Goal: Task Accomplishment & Management: Use online tool/utility

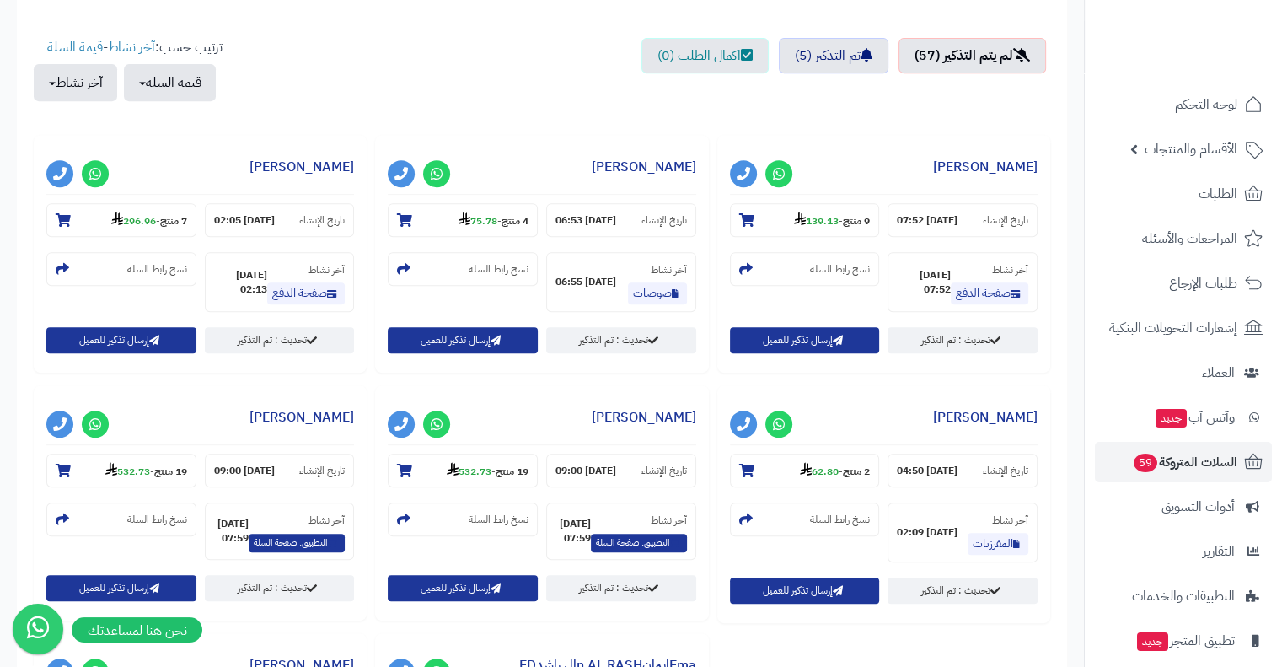
scroll to position [667, 0]
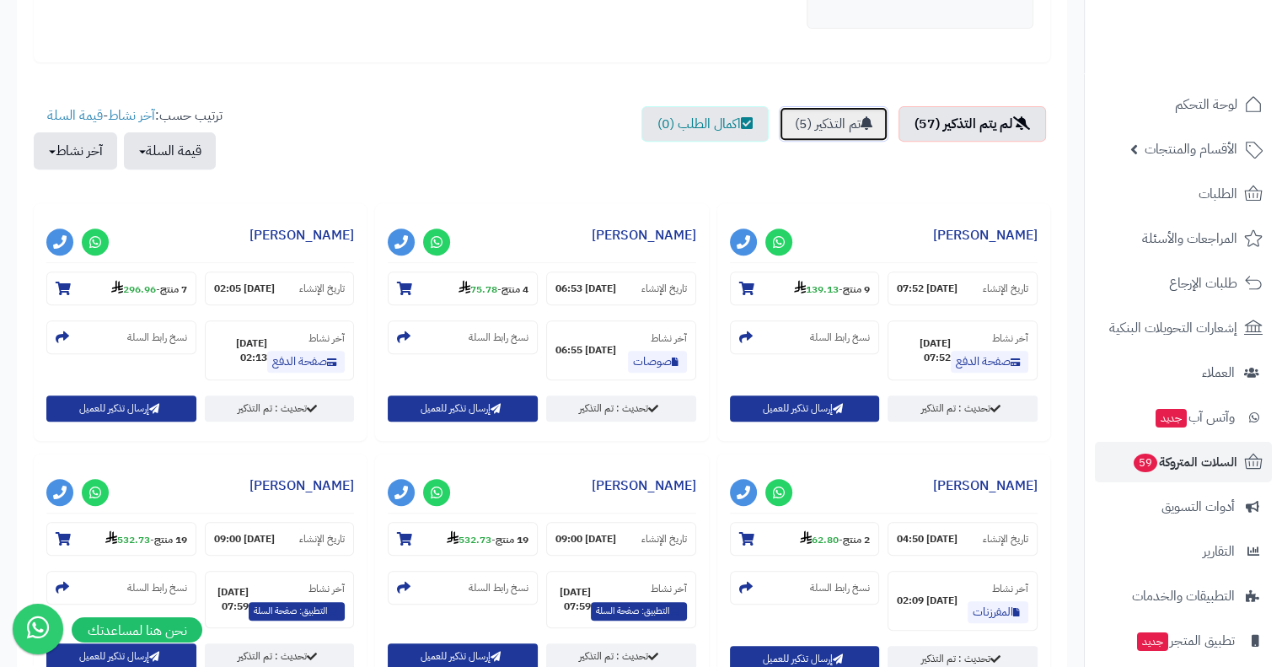
click at [823, 131] on link "تم التذكير (5)" at bounding box center [834, 123] width 110 height 35
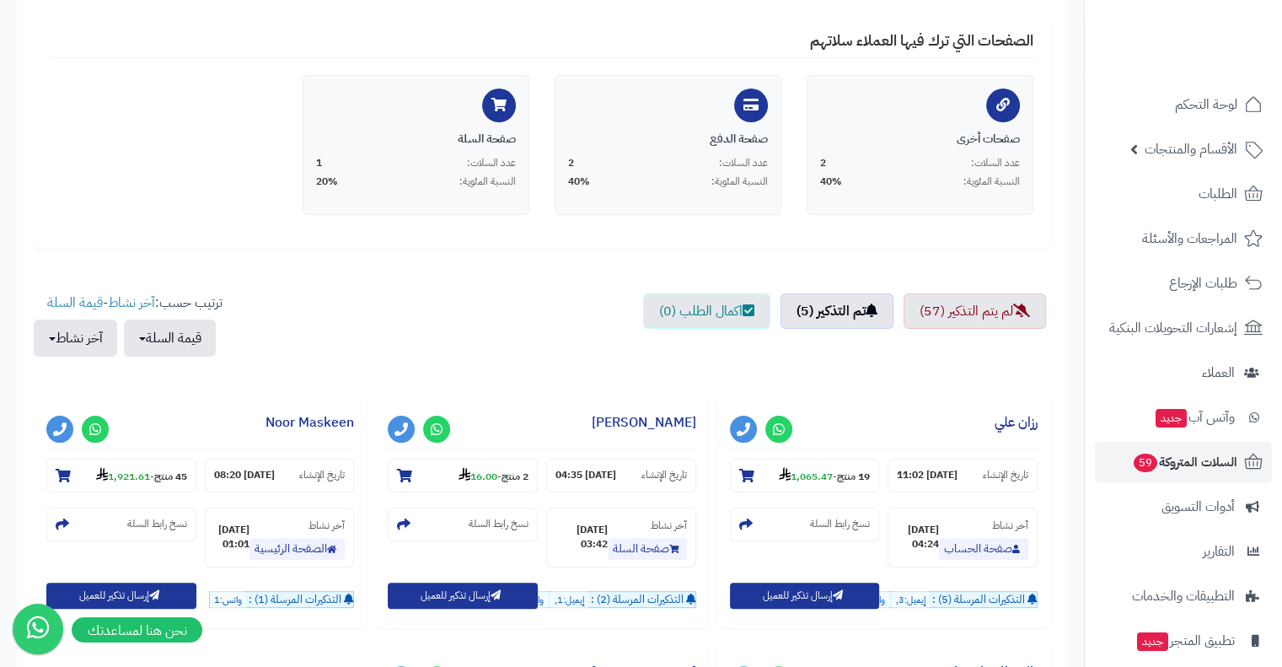
scroll to position [559, 0]
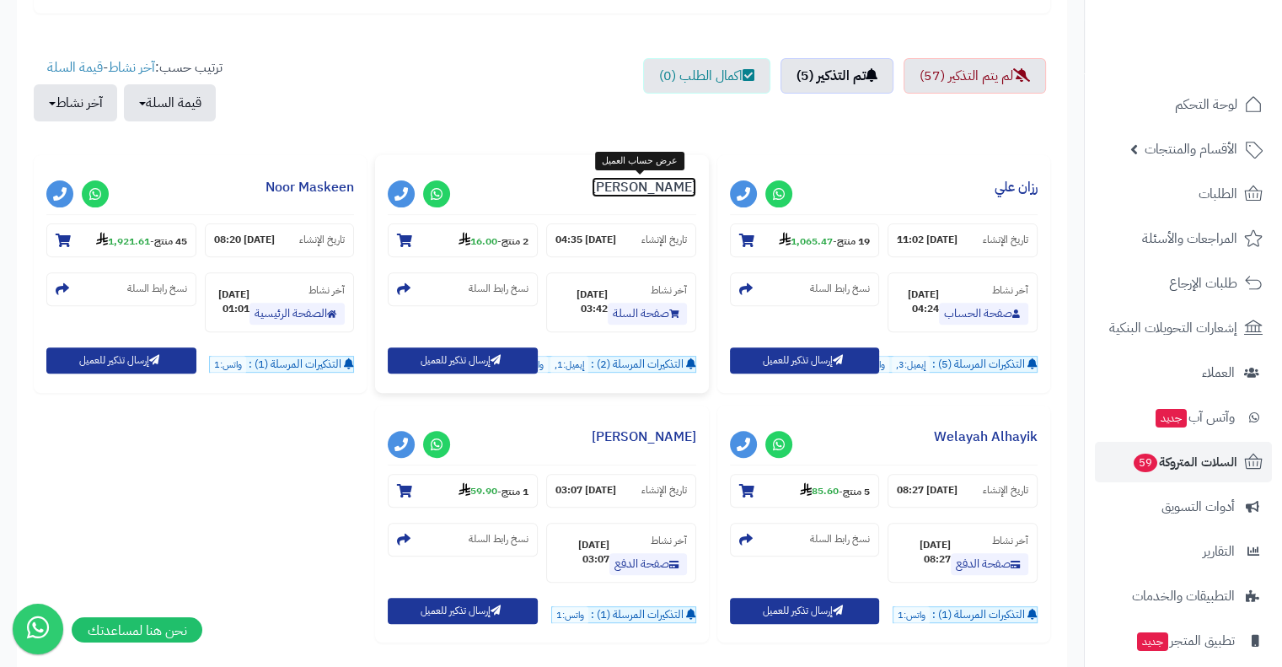
click at [667, 192] on link "[PERSON_NAME]" at bounding box center [644, 187] width 104 height 20
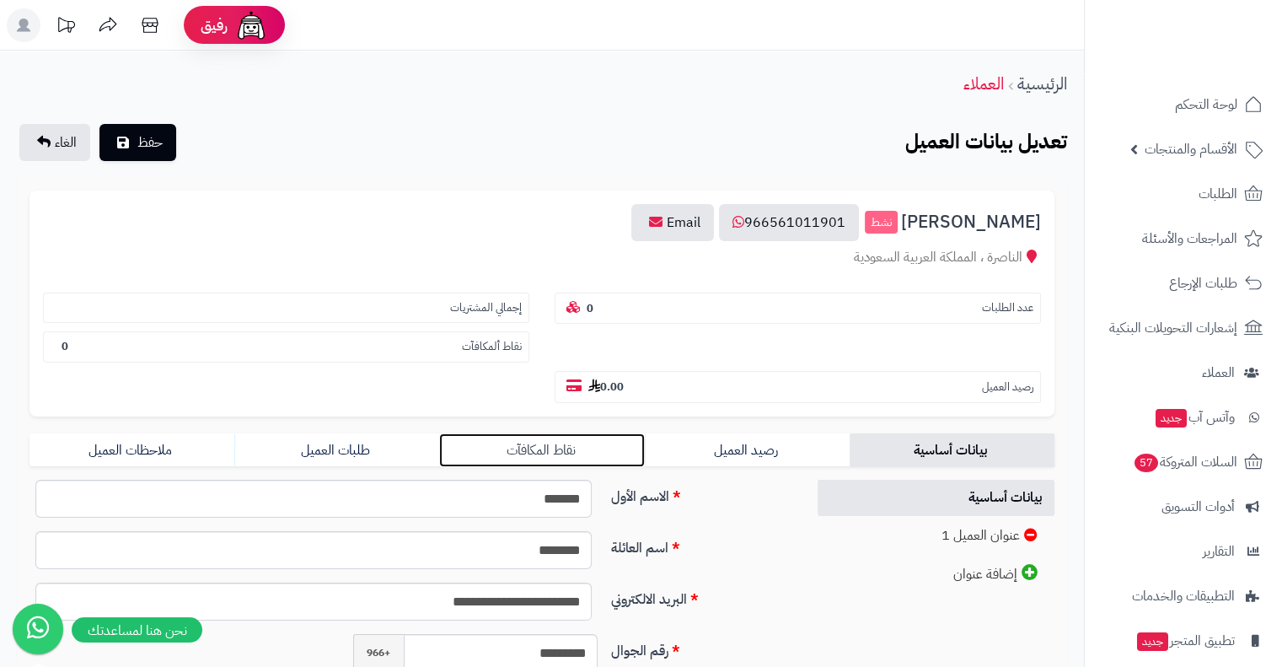
click at [587, 433] on link "نقاط المكافآت" at bounding box center [541, 450] width 205 height 34
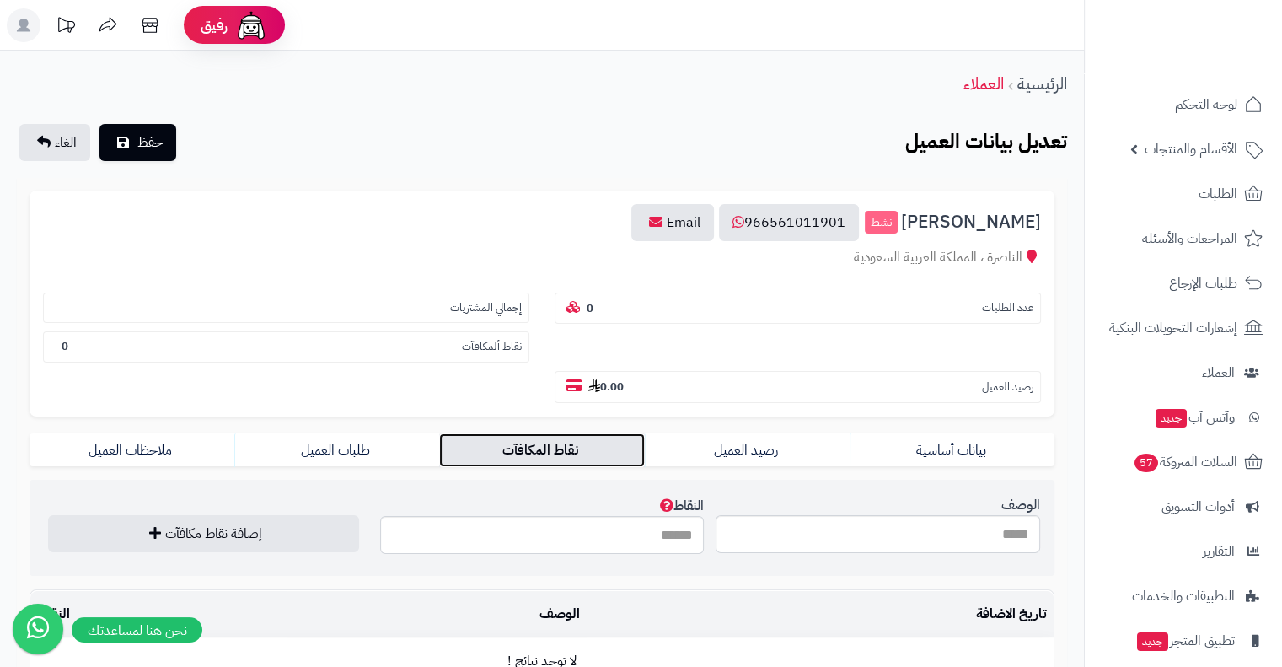
scroll to position [157, 0]
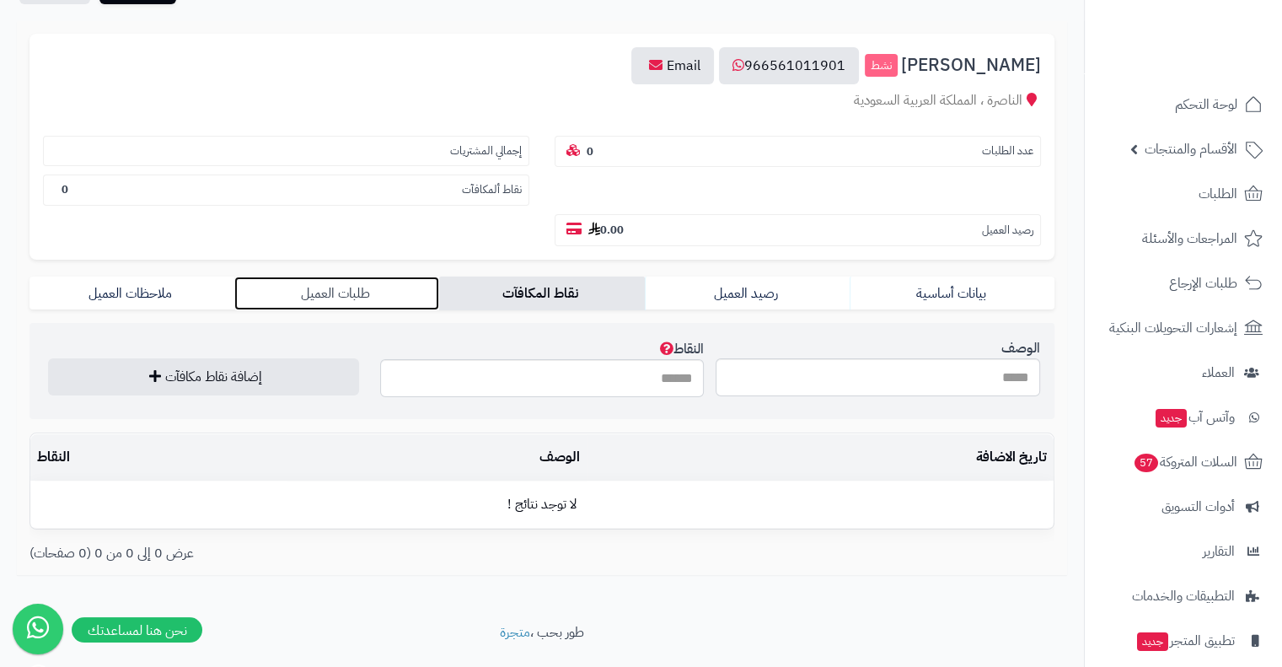
click at [354, 276] on link "طلبات العميل" at bounding box center [336, 293] width 205 height 34
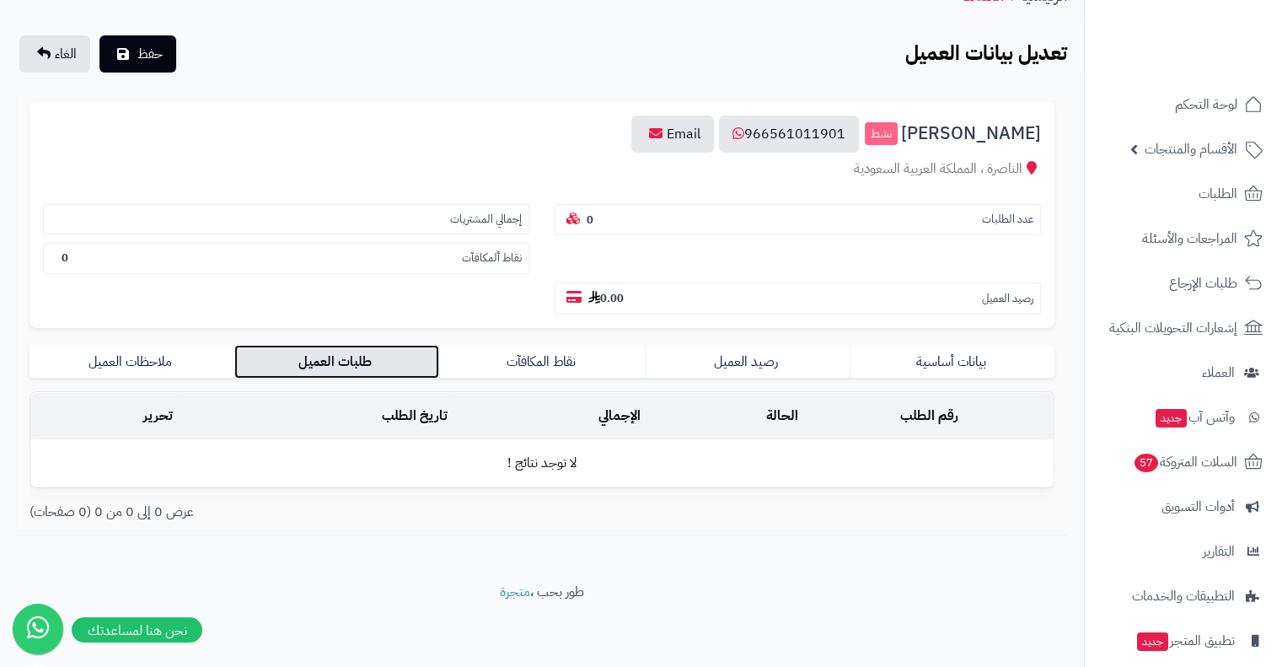
scroll to position [48, 0]
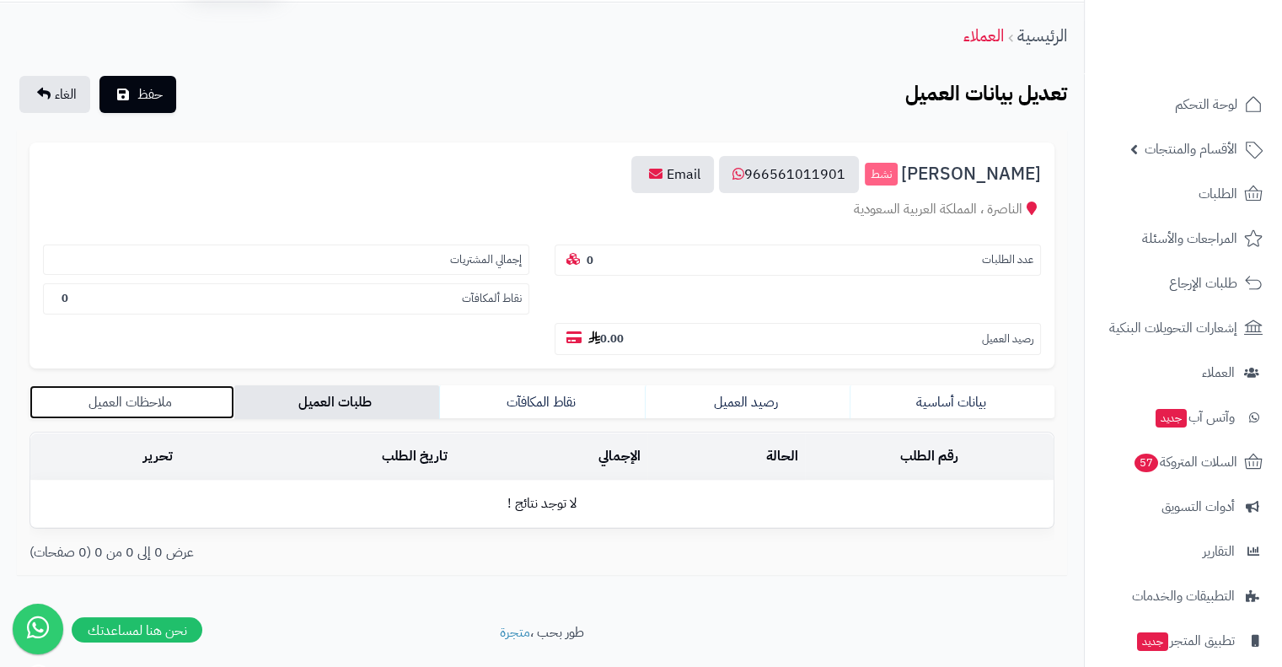
click at [137, 385] on link "ملاحظات العميل" at bounding box center [131, 402] width 205 height 34
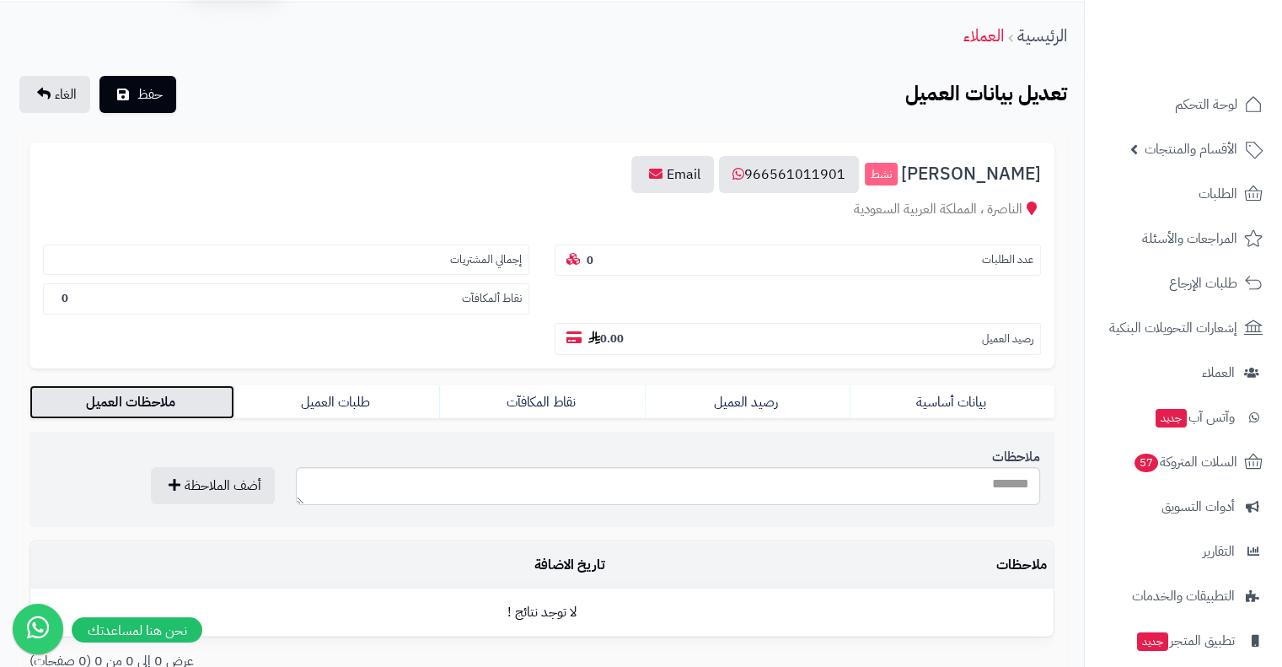
scroll to position [157, 0]
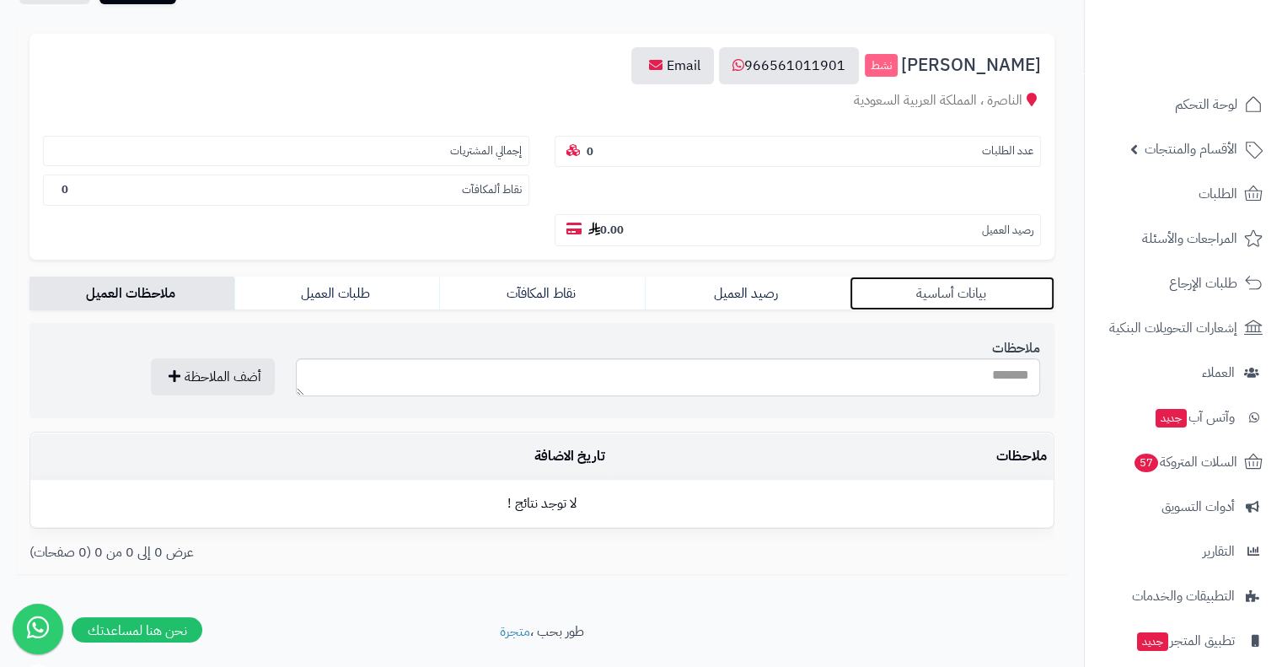
click at [963, 276] on link "بيانات أساسية" at bounding box center [951, 293] width 205 height 34
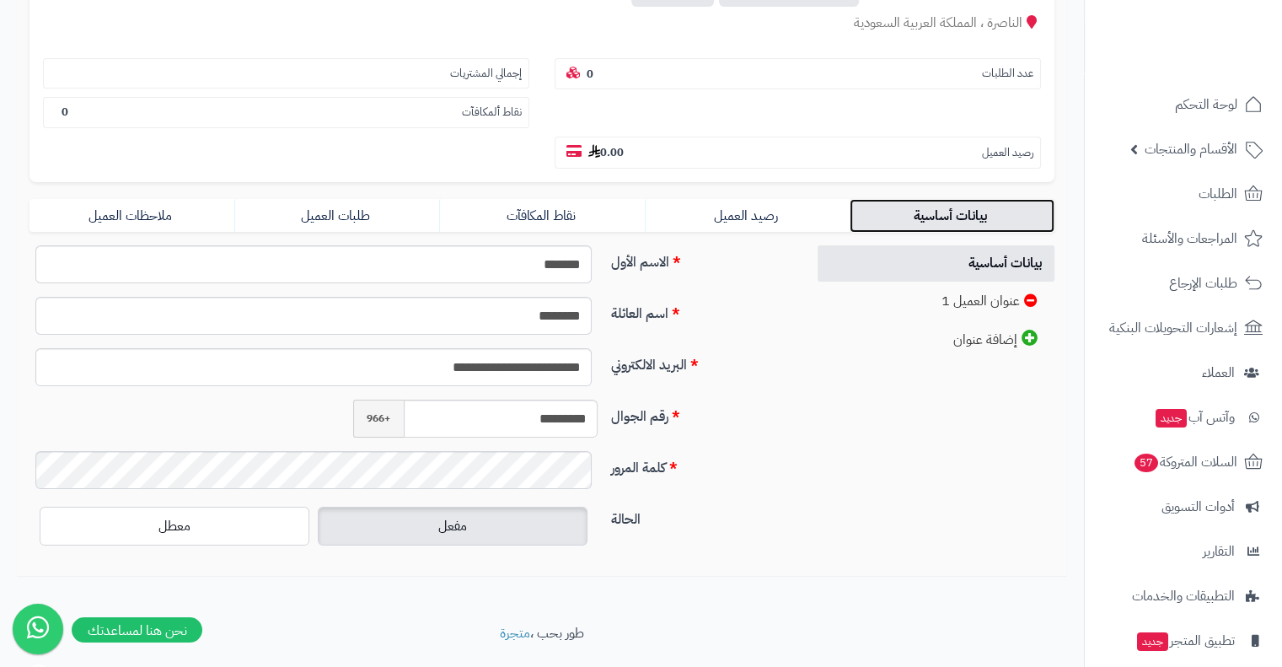
scroll to position [0, 0]
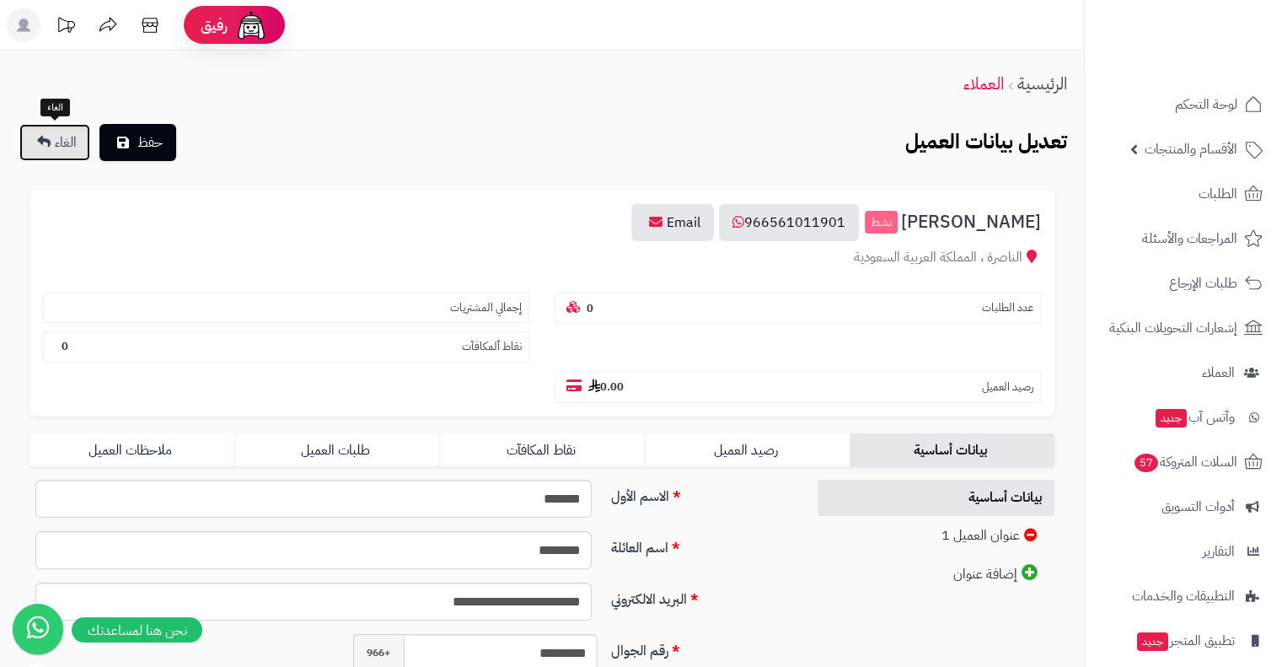
click at [57, 142] on span "الغاء" at bounding box center [66, 142] width 22 height 20
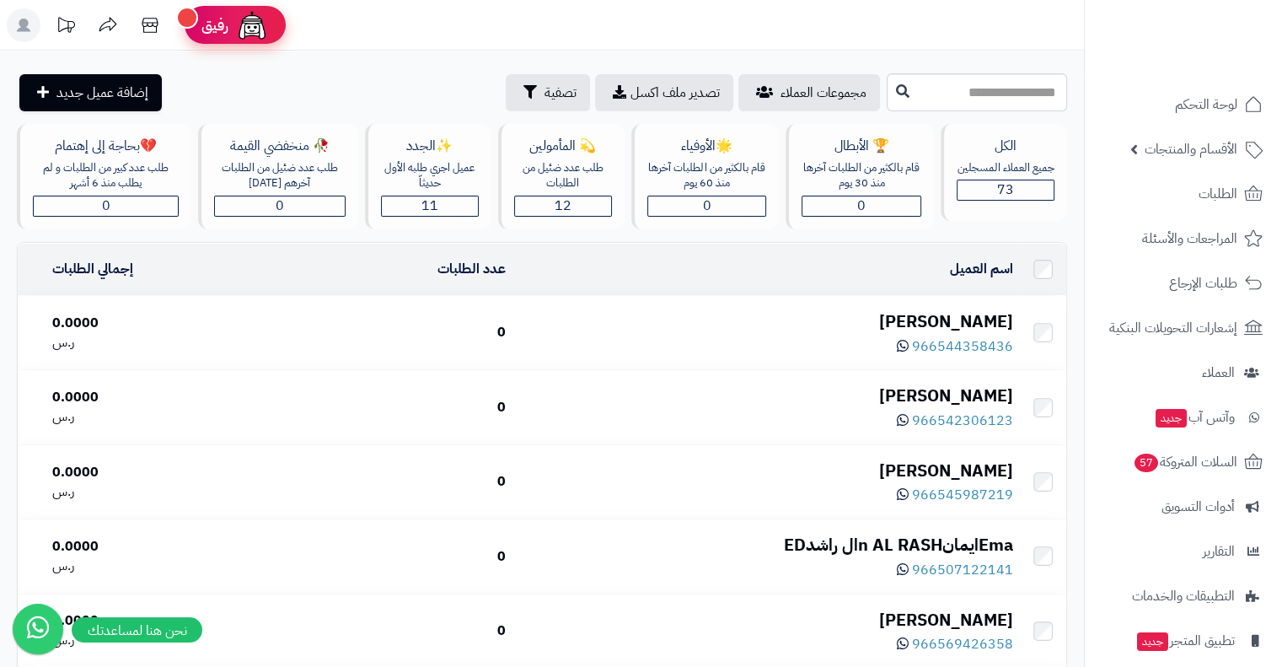
click at [226, 31] on span "رفيق" at bounding box center [214, 25] width 27 height 20
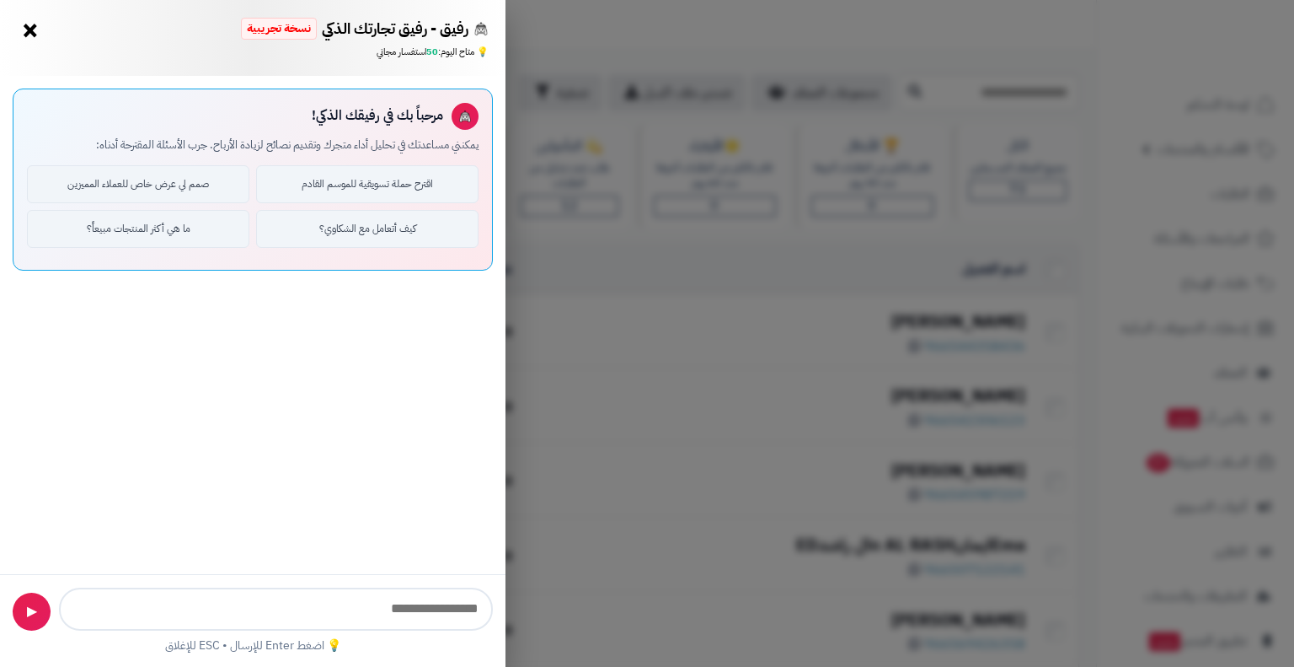
click at [358, 613] on input "text" at bounding box center [276, 608] width 434 height 43
type input "*"
type input "**********"
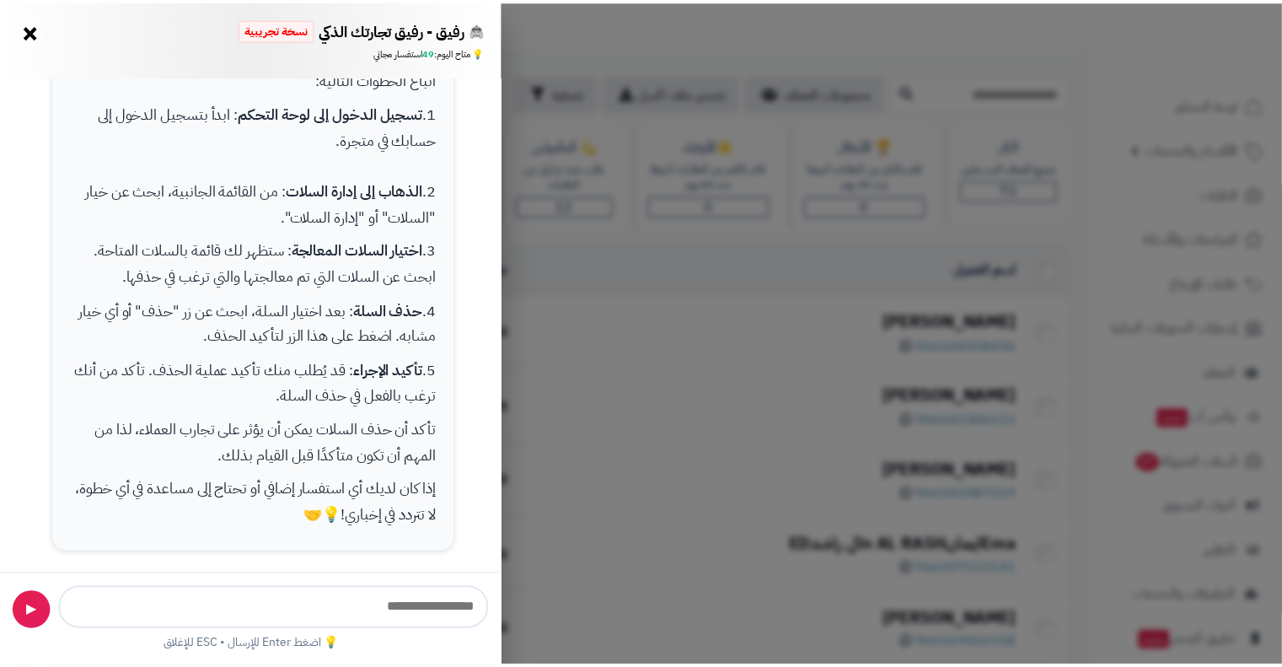
scroll to position [319, 0]
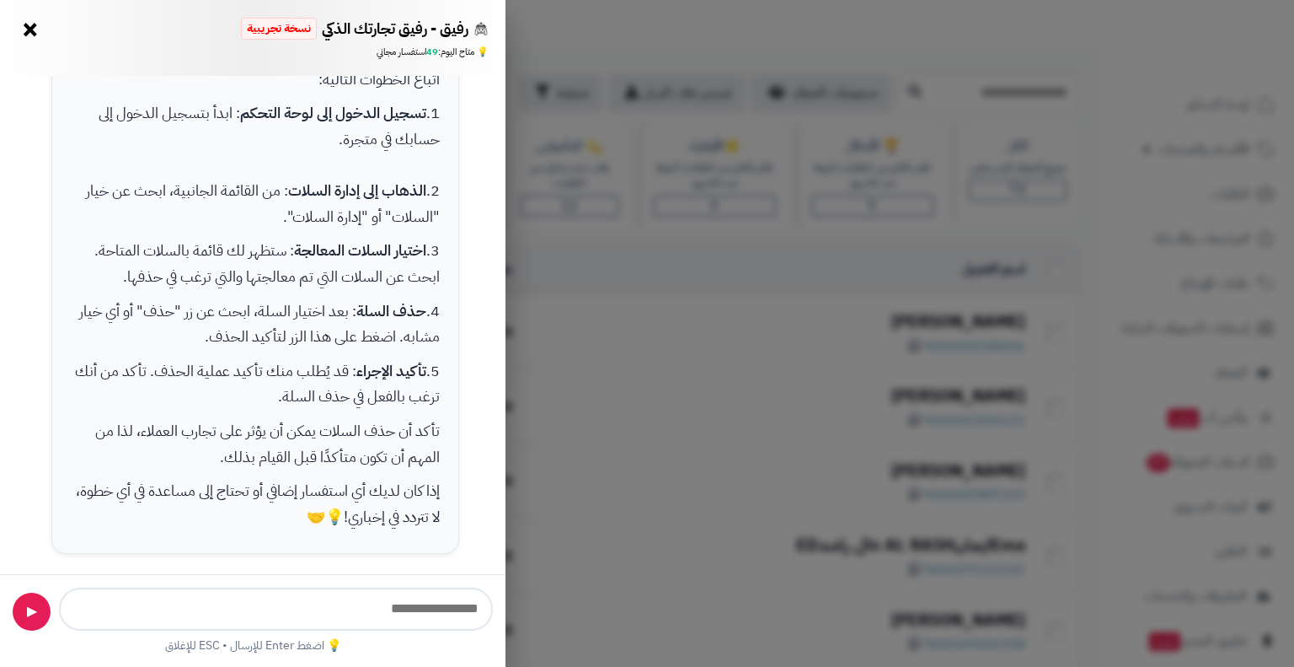
click at [25, 38] on button "×" at bounding box center [30, 29] width 27 height 27
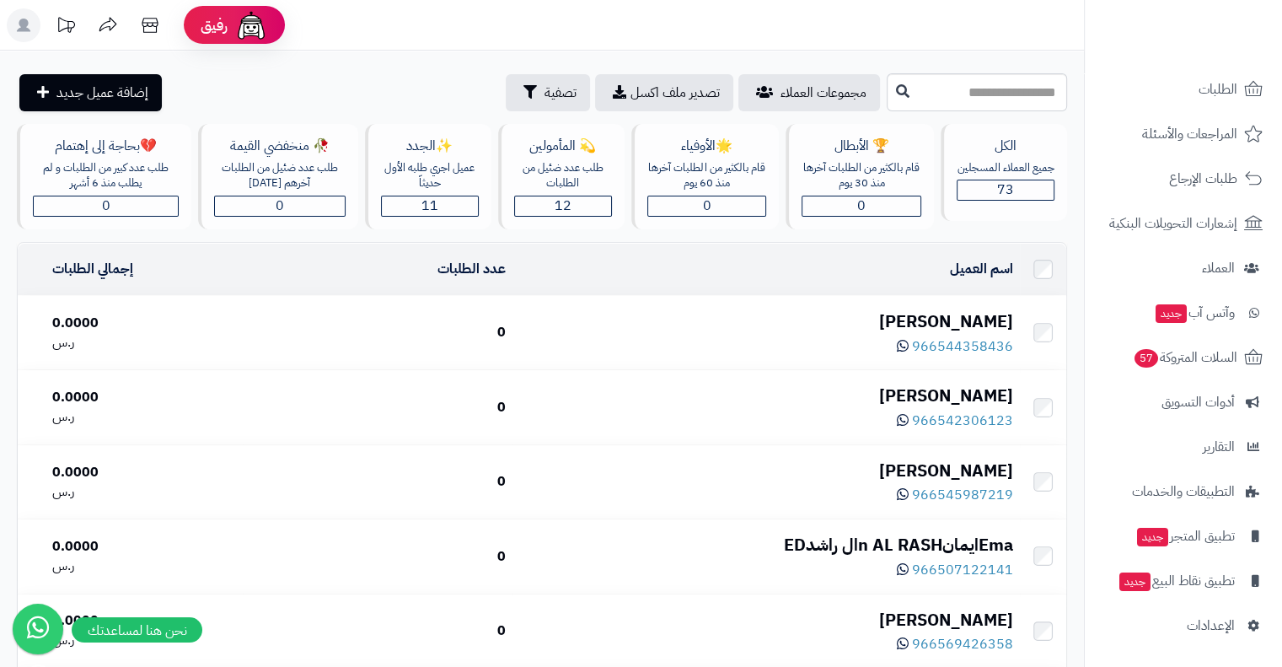
scroll to position [0, 0]
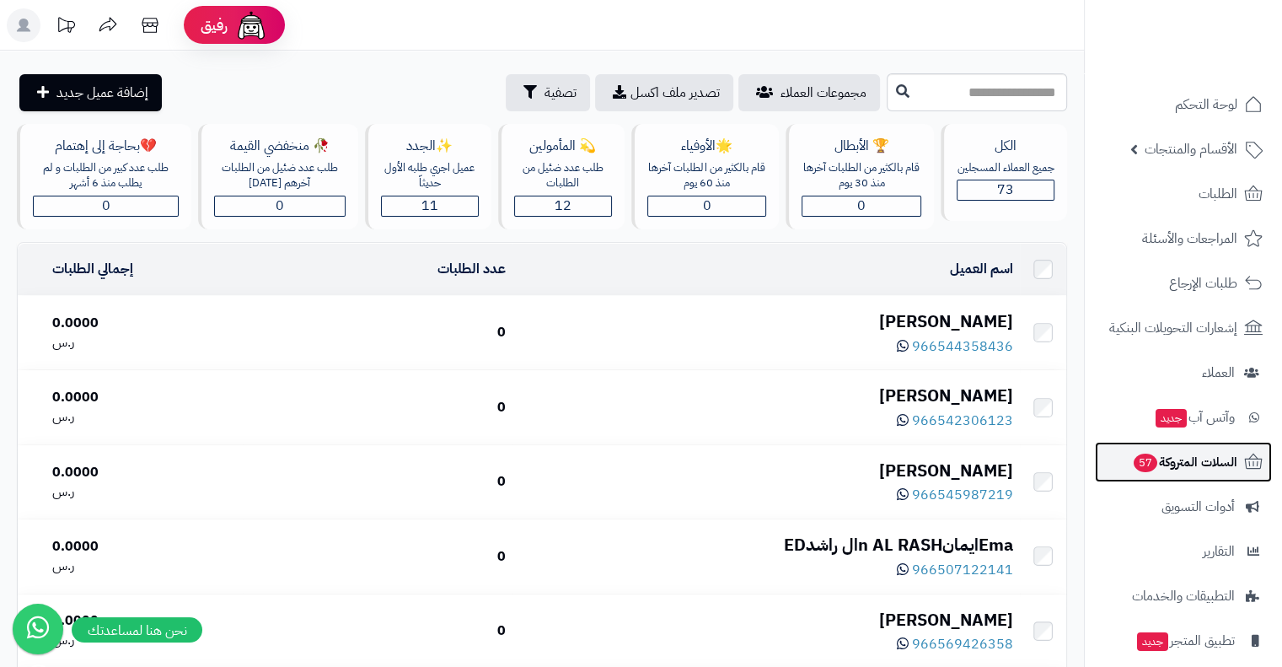
click at [1216, 453] on span "السلات المتروكة 57" at bounding box center [1184, 462] width 105 height 24
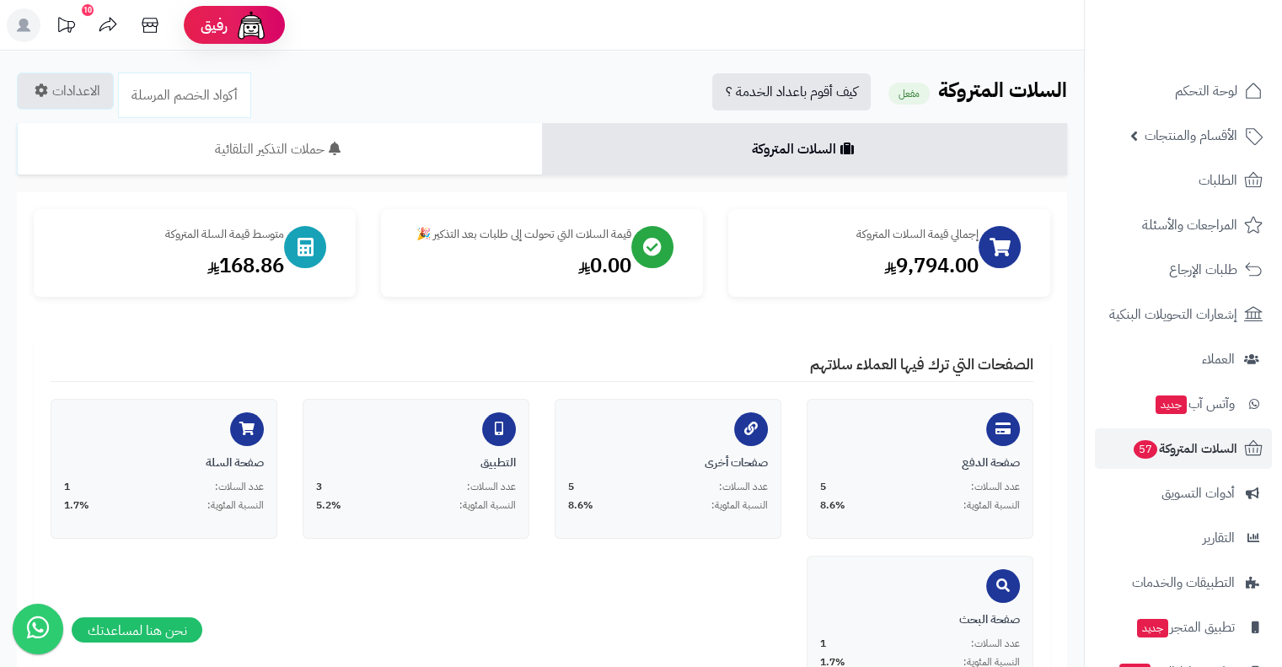
scroll to position [10, 0]
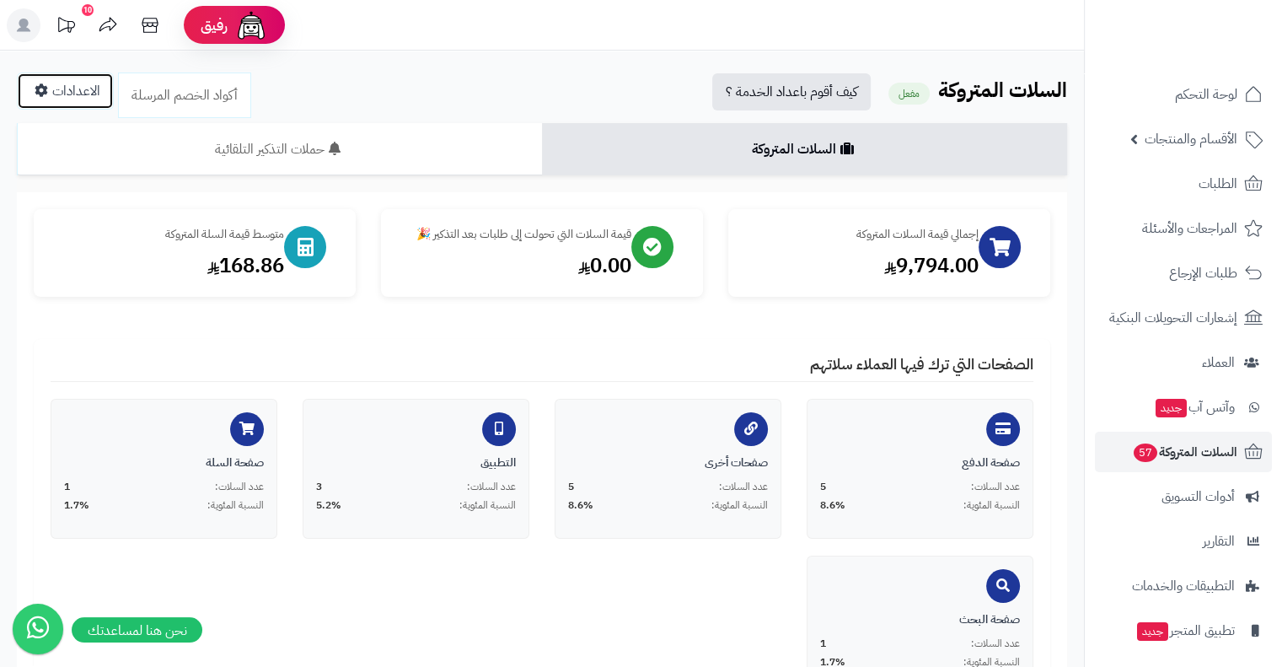
click at [74, 98] on link "الاعدادات" at bounding box center [65, 90] width 97 height 37
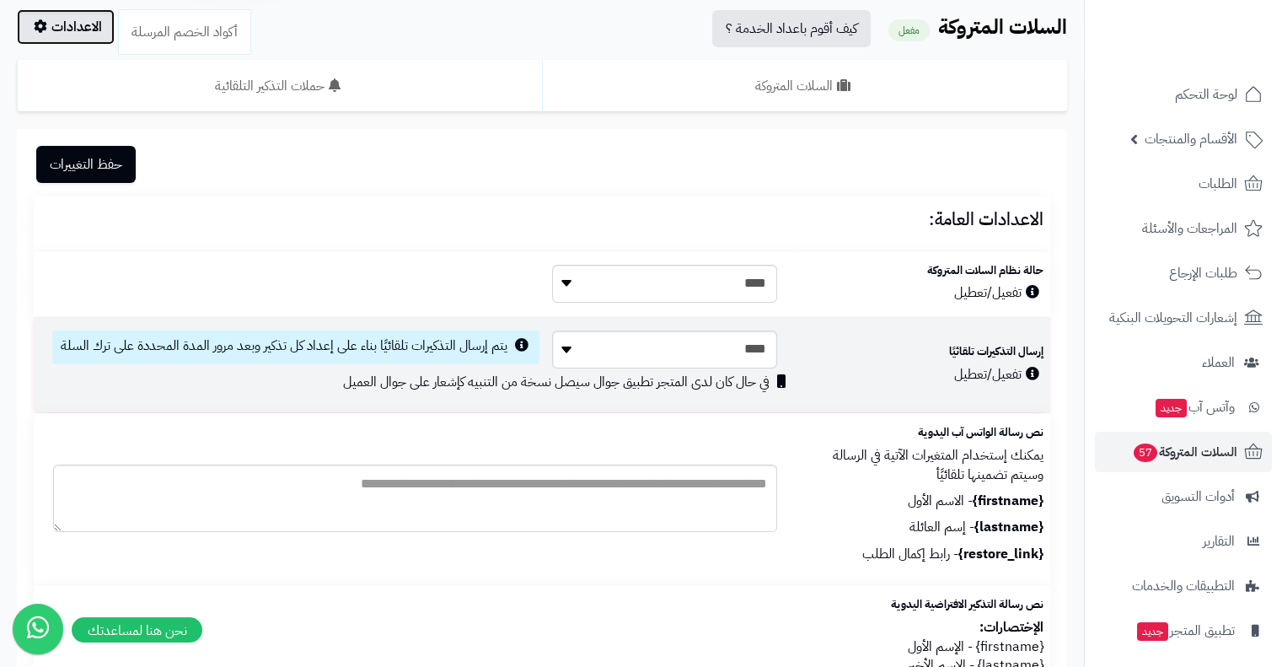
scroll to position [0, 0]
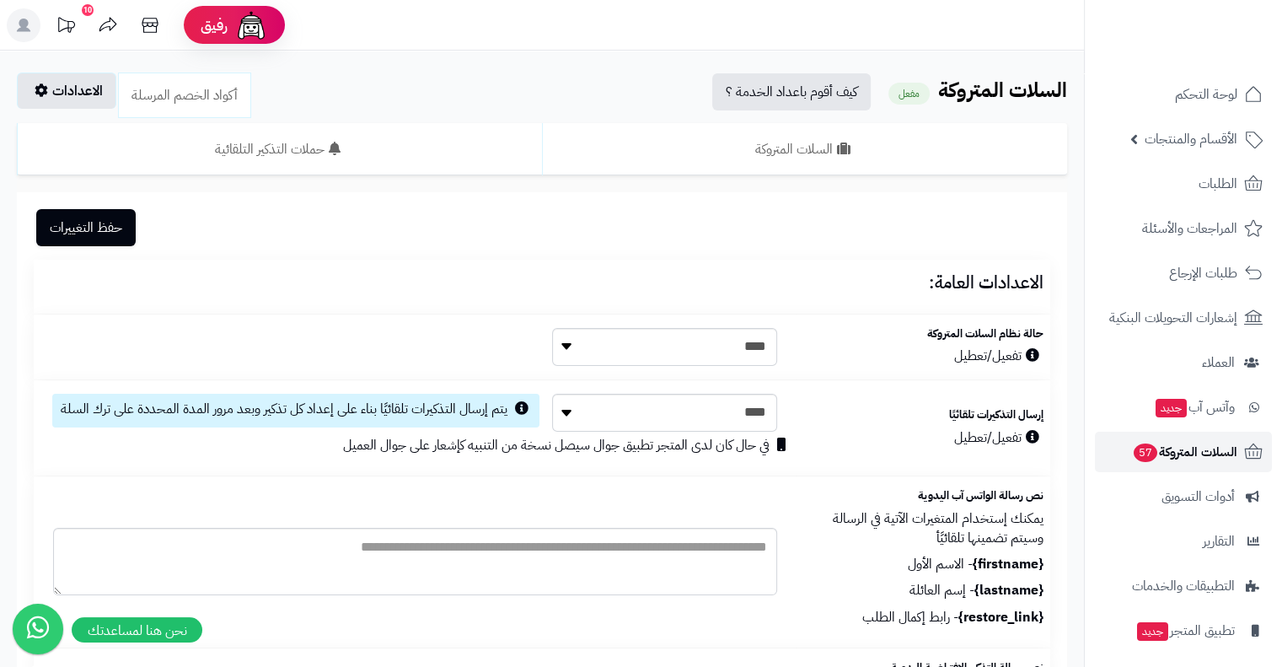
click at [1193, 449] on span "السلات المتروكة 57" at bounding box center [1184, 452] width 105 height 24
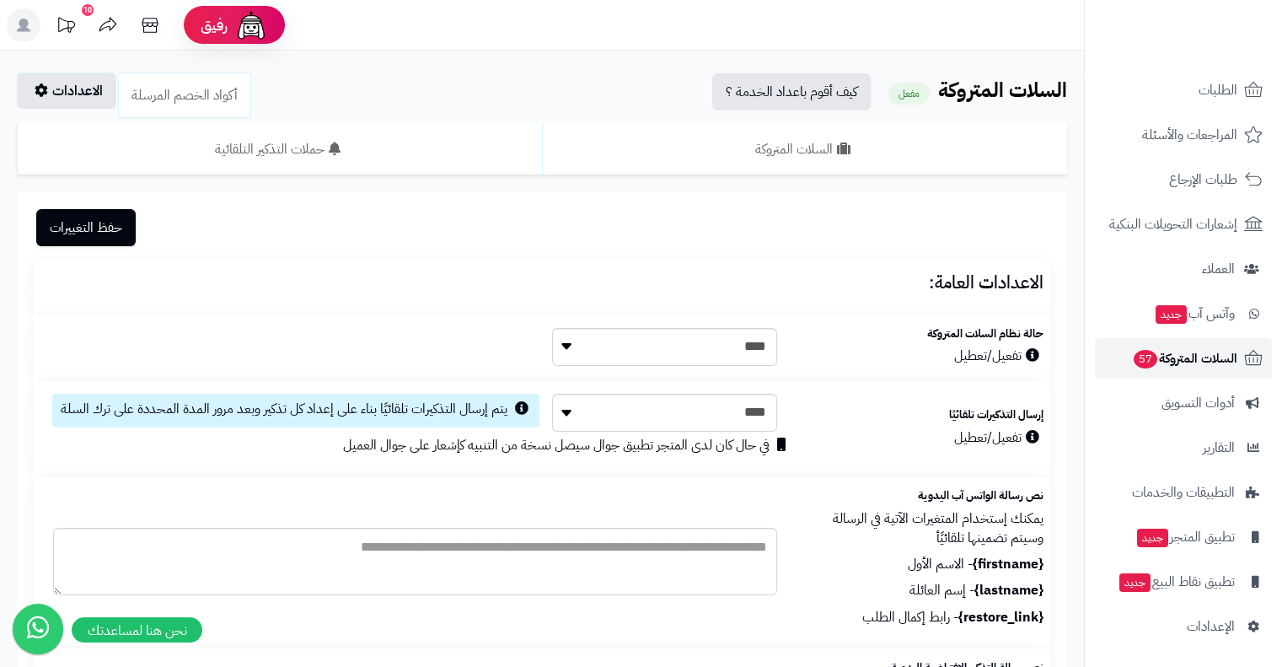
click at [1206, 360] on span "السلات المتروكة 57" at bounding box center [1184, 358] width 105 height 24
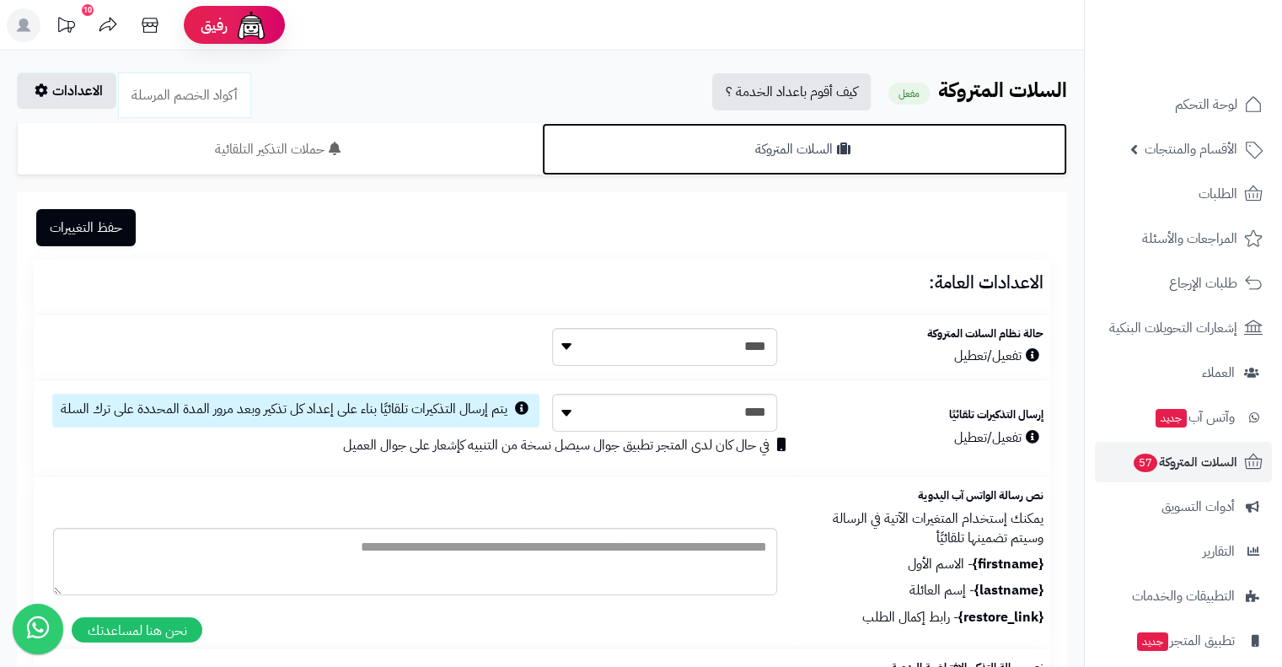
click at [698, 158] on link "السلات المتروكة" at bounding box center [804, 149] width 525 height 52
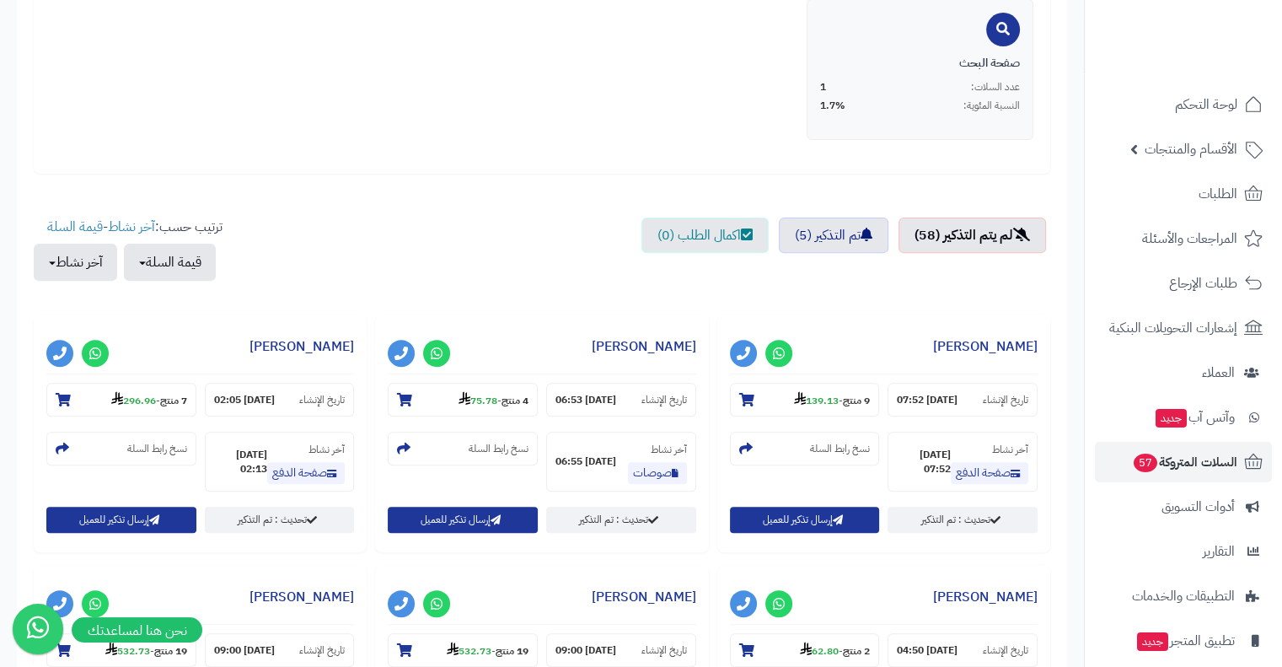
scroll to position [558, 0]
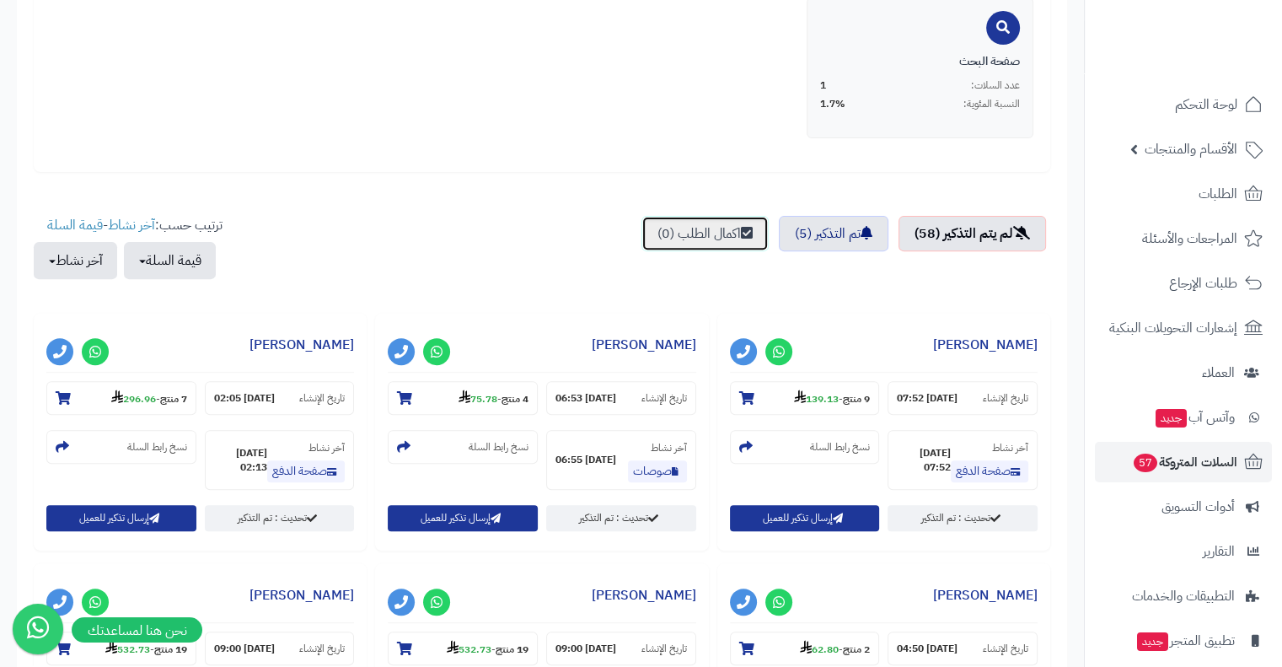
click at [743, 224] on link "اكمال الطلب (0)" at bounding box center [704, 233] width 127 height 35
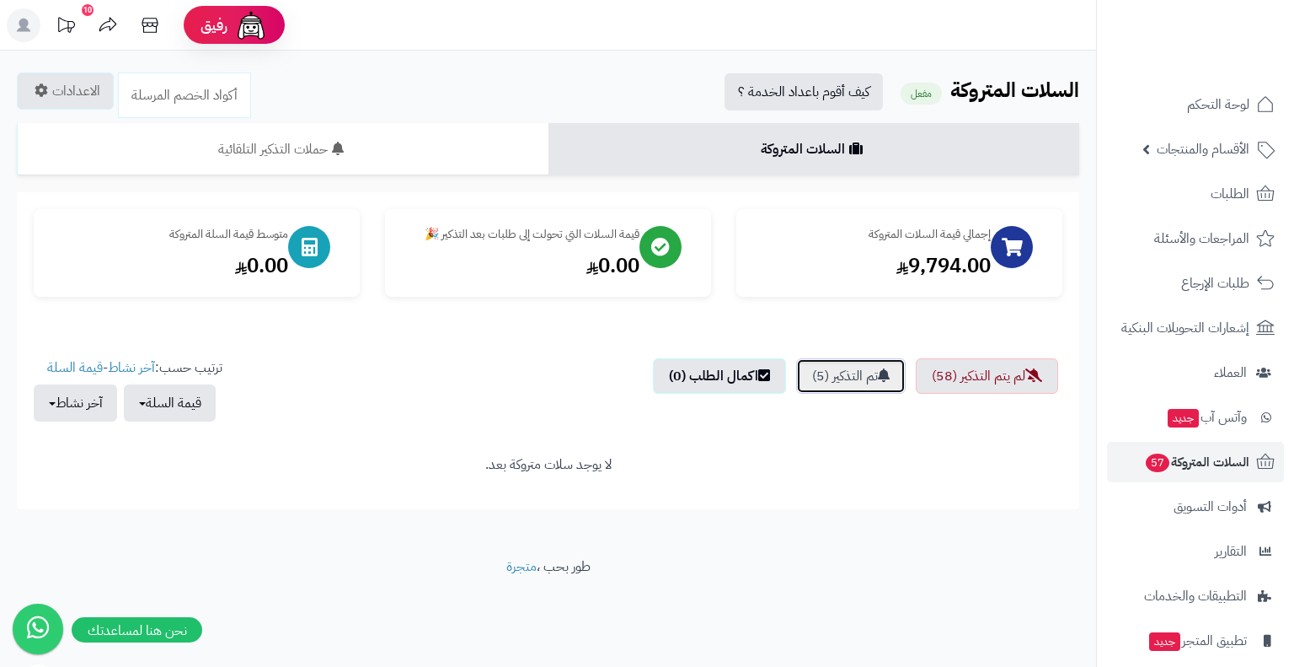
click at [866, 384] on link "تم التذكير (5)" at bounding box center [851, 375] width 110 height 35
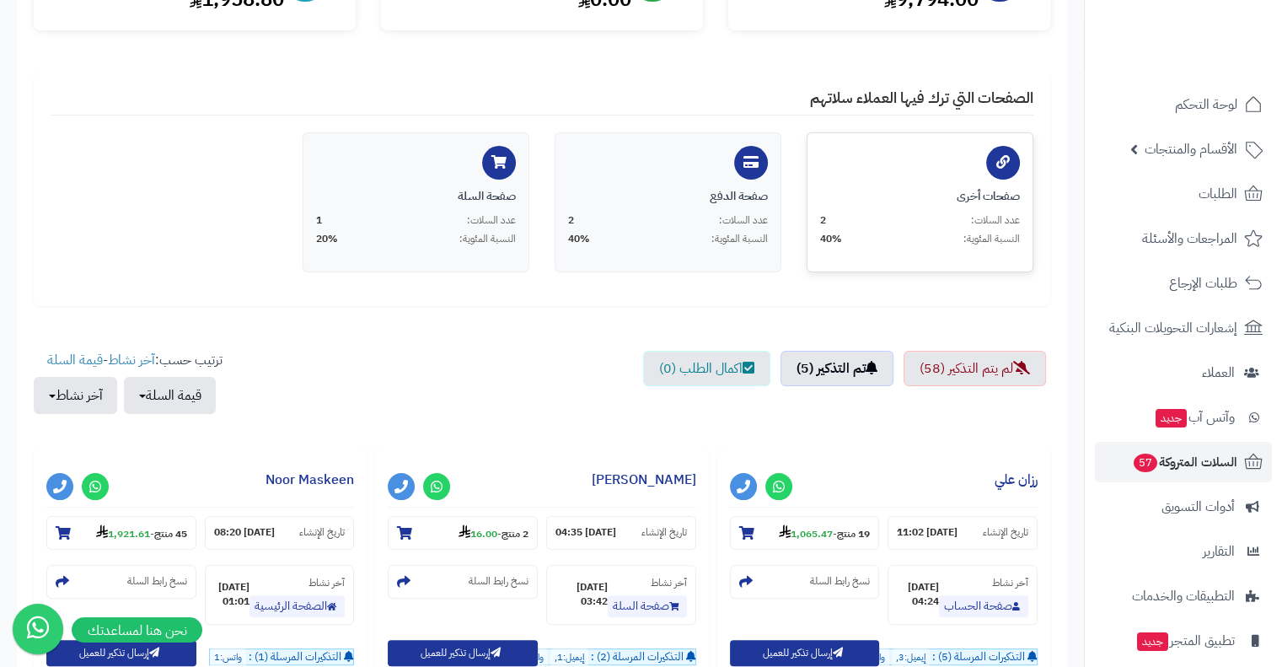
scroll to position [273, 0]
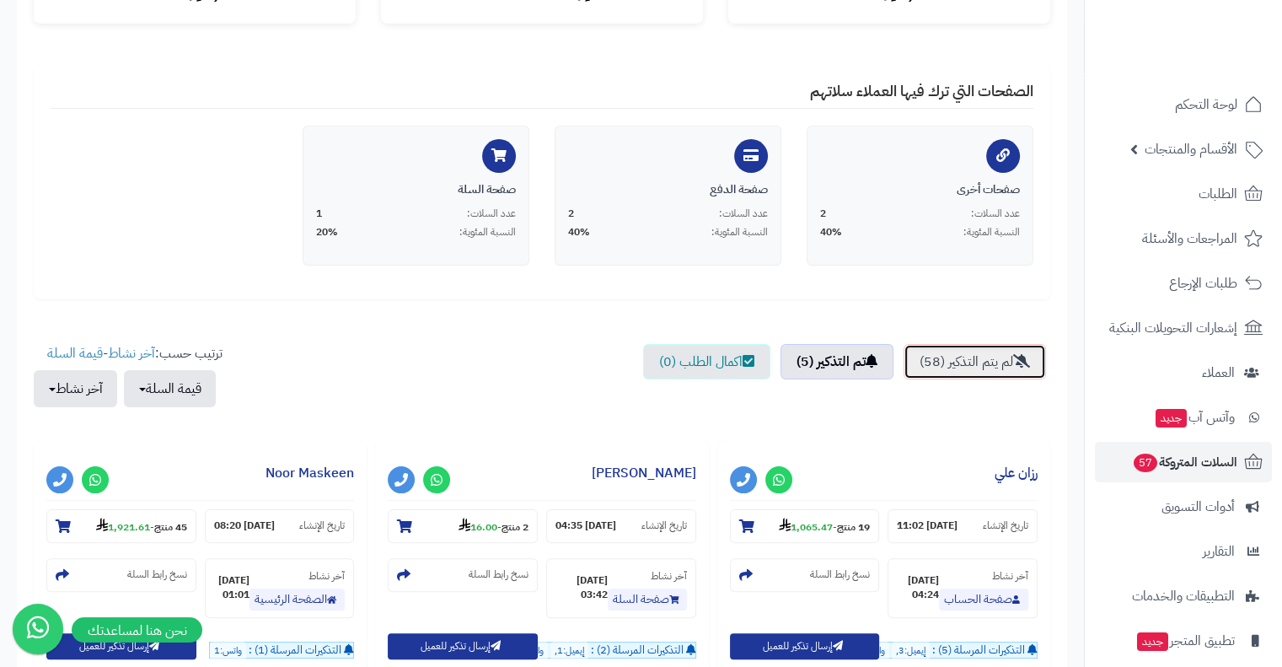
click at [951, 365] on link "لم يتم التذكير (58)" at bounding box center [974, 361] width 142 height 35
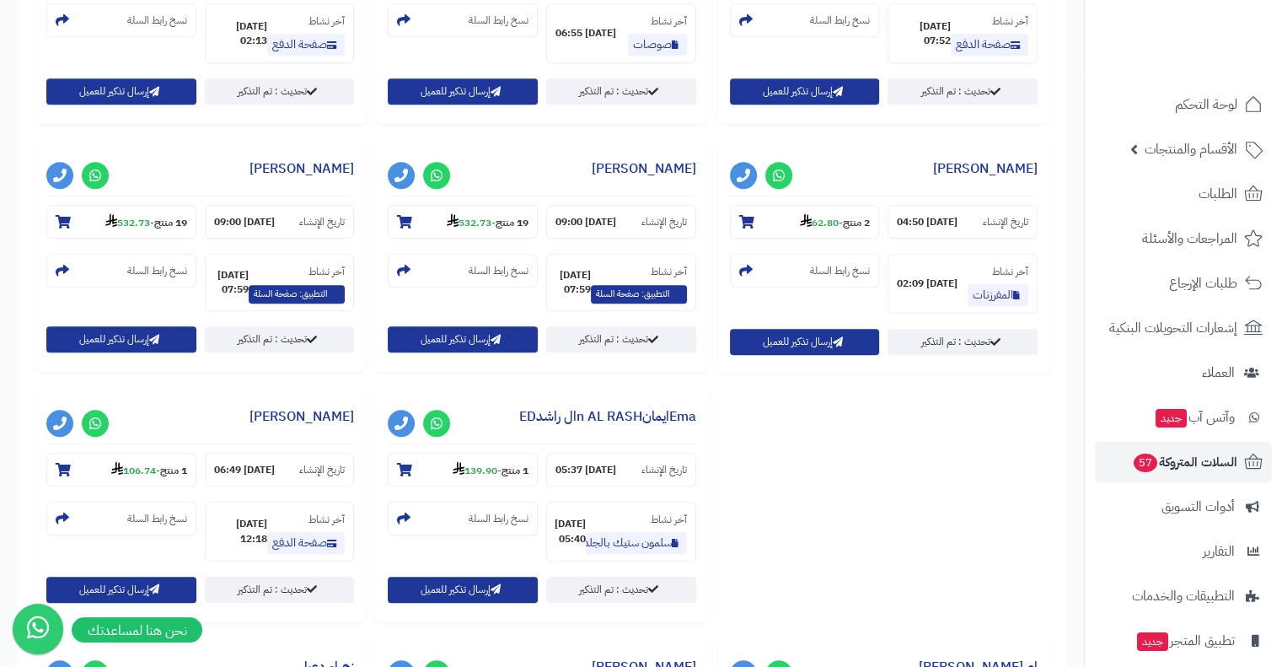
scroll to position [979, 0]
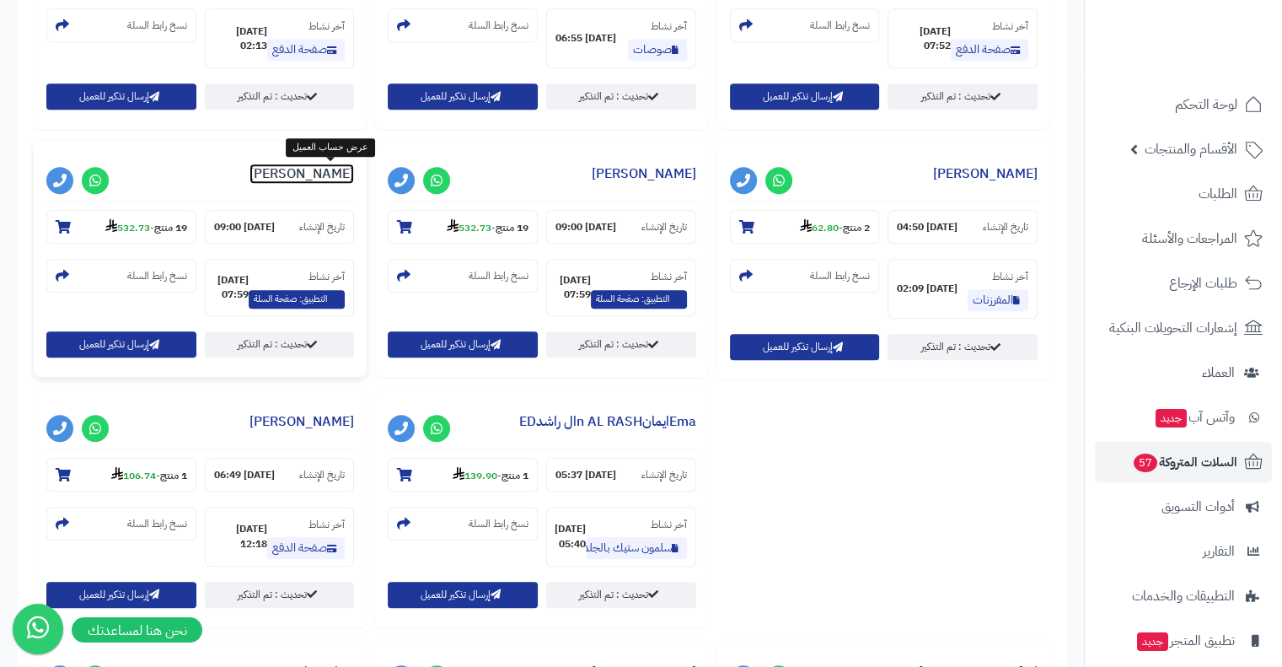
click at [328, 173] on link "[PERSON_NAME]" at bounding box center [301, 173] width 104 height 20
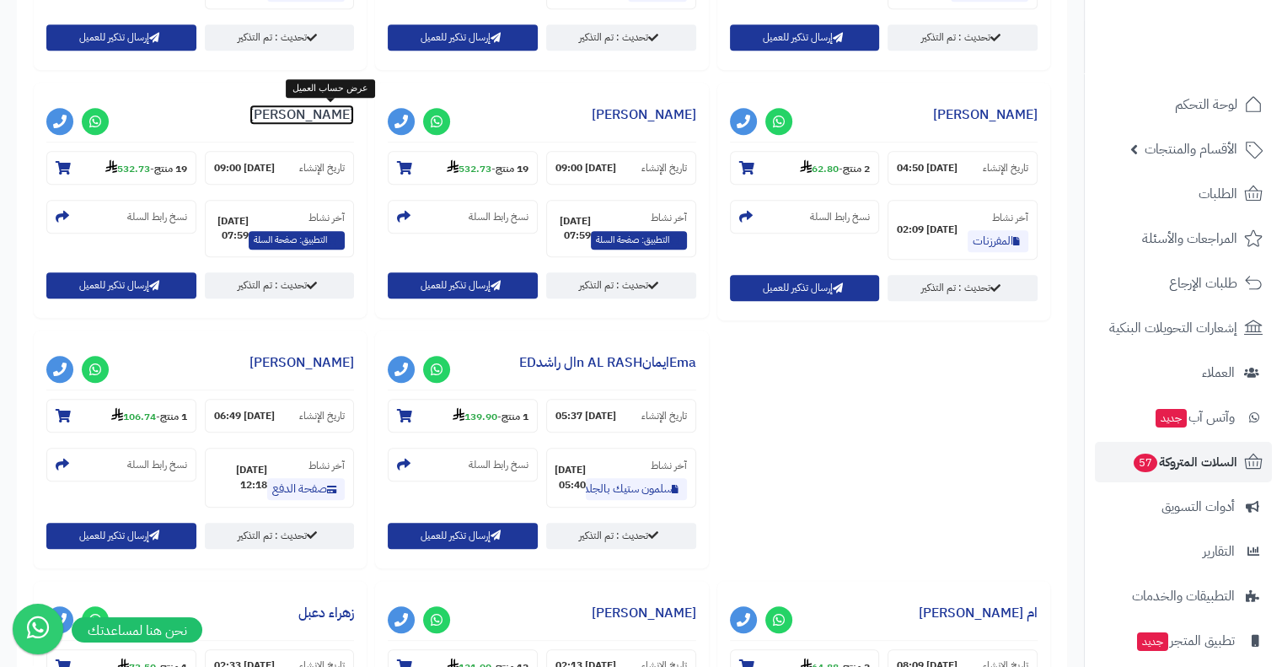
scroll to position [1038, 0]
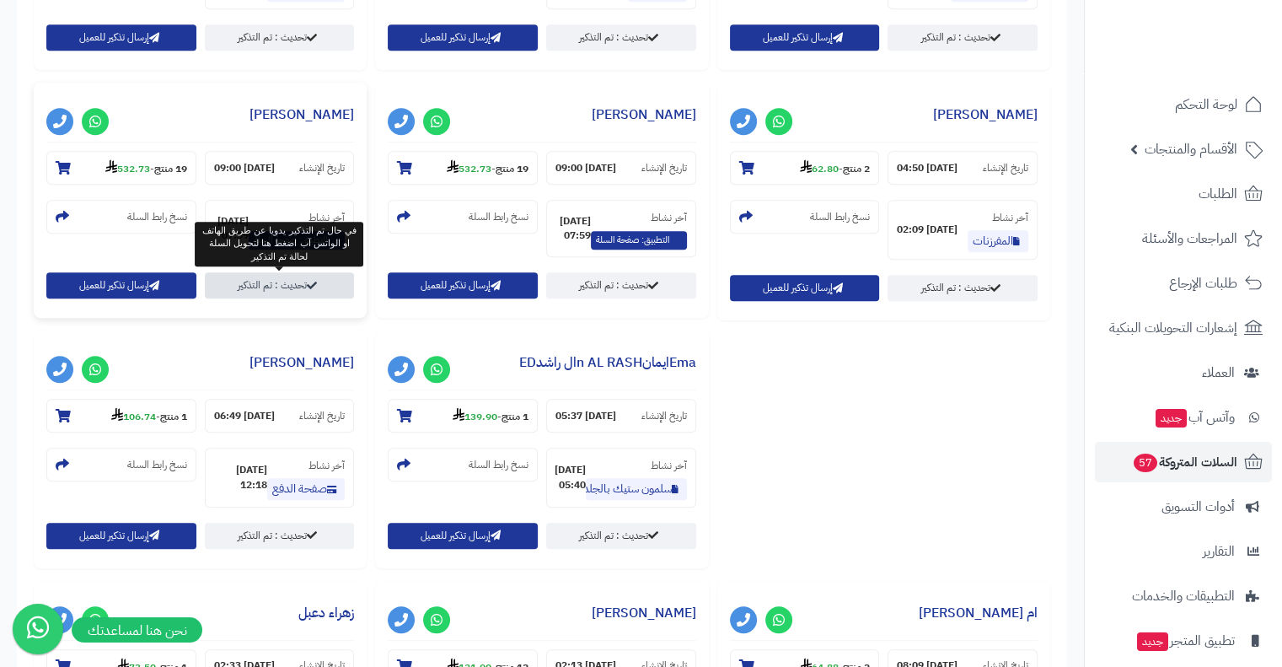
click at [254, 278] on link "تحديث : تم التذكير" at bounding box center [280, 285] width 150 height 26
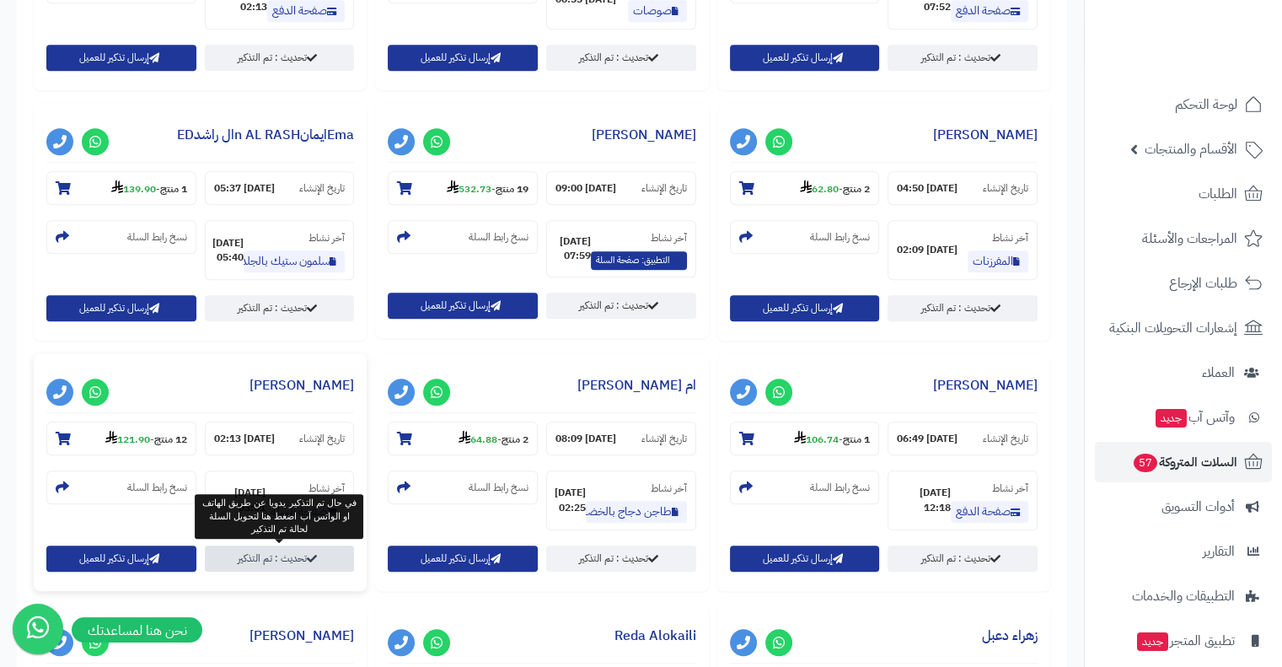
scroll to position [1015, 0]
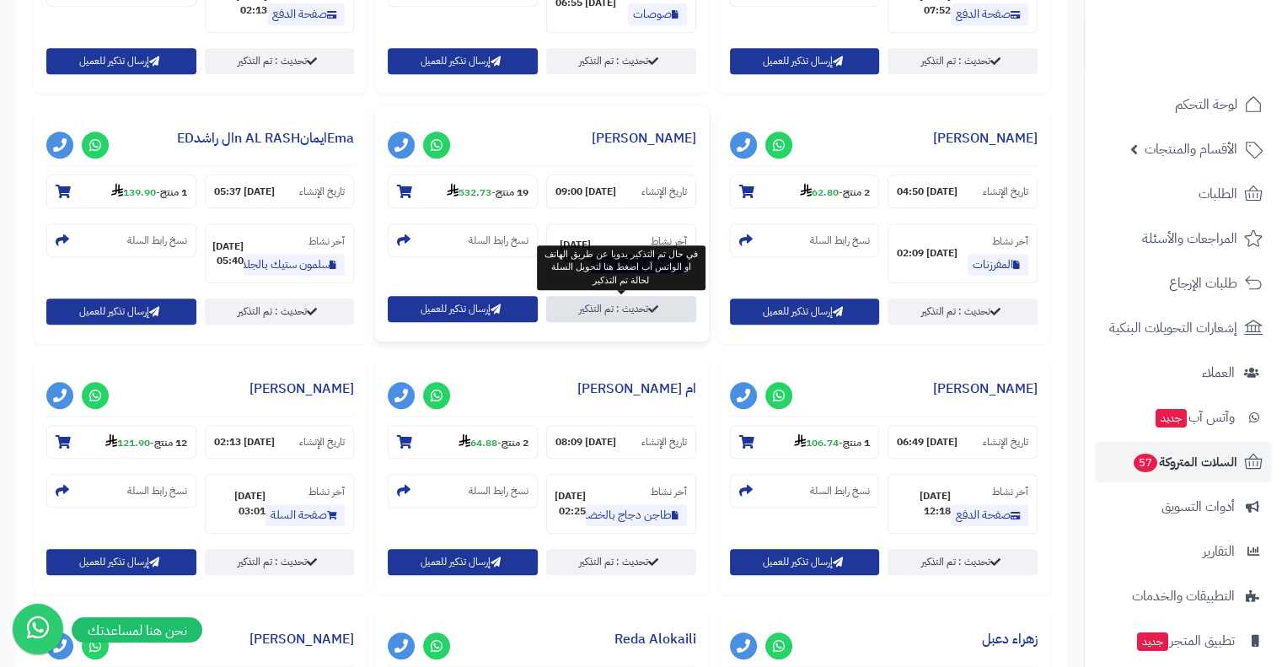
click at [625, 303] on link "تحديث : تم التذكير" at bounding box center [621, 309] width 150 height 26
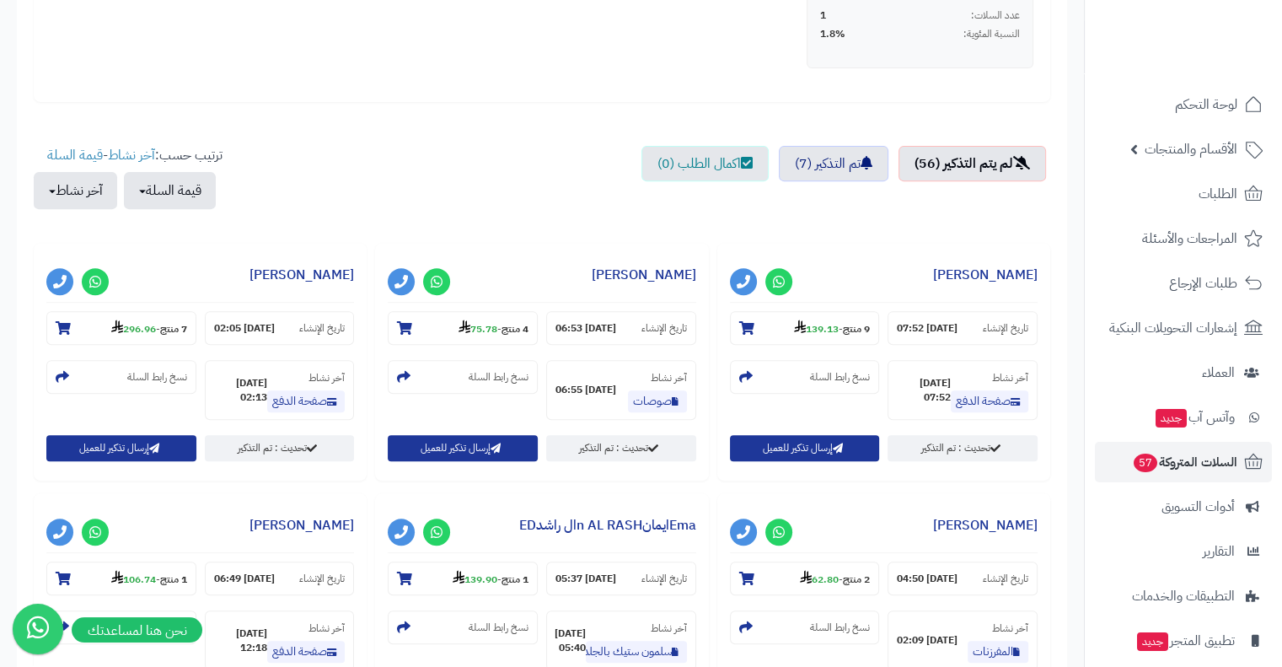
scroll to position [627, 0]
click at [56, 193] on button "آخر نشاط" at bounding box center [75, 190] width 83 height 37
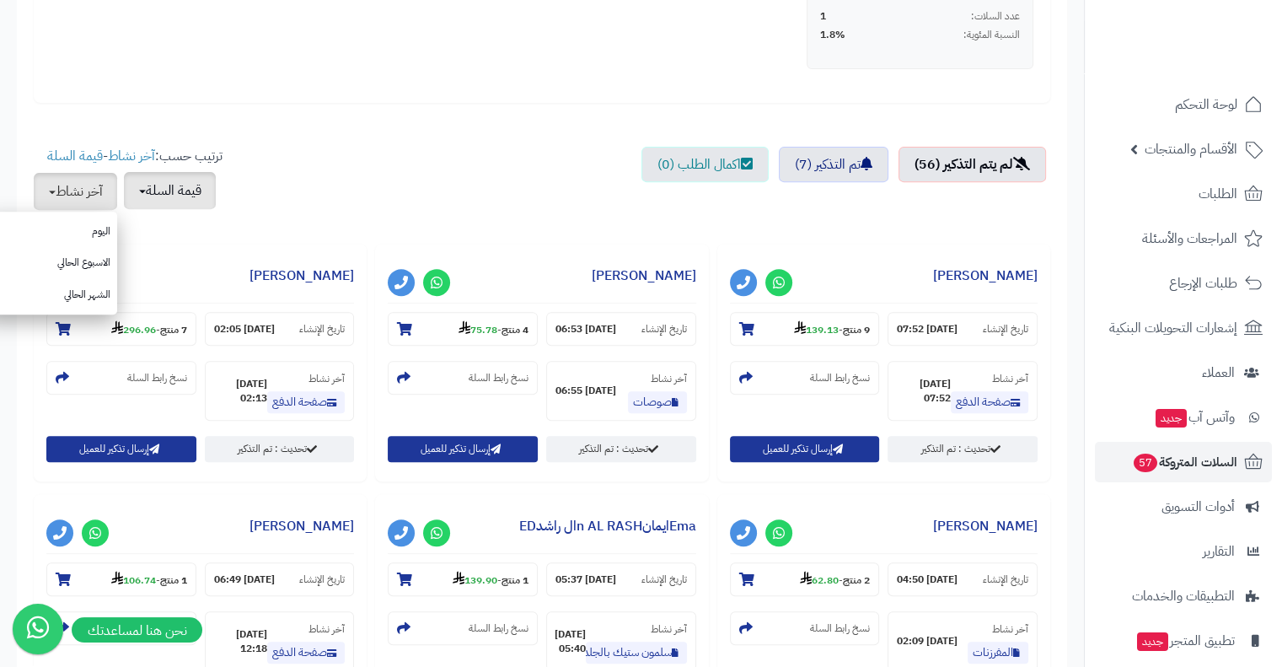
click at [140, 201] on button "قيمة السلة" at bounding box center [170, 190] width 92 height 37
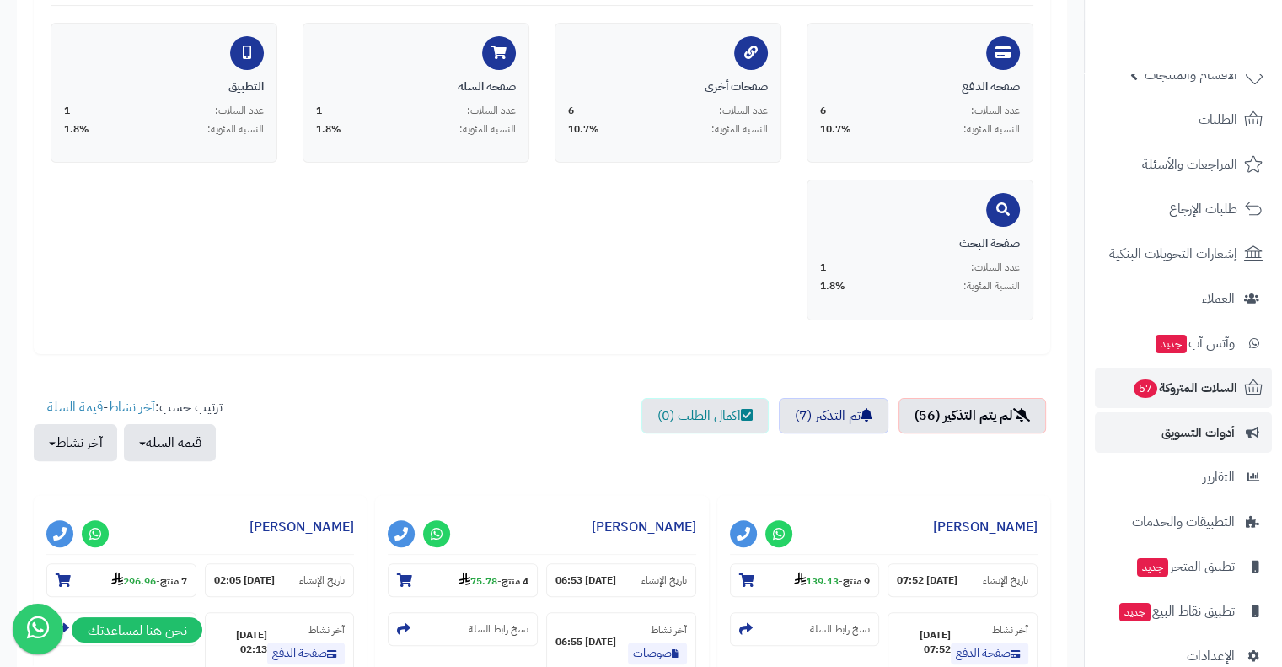
scroll to position [74, 0]
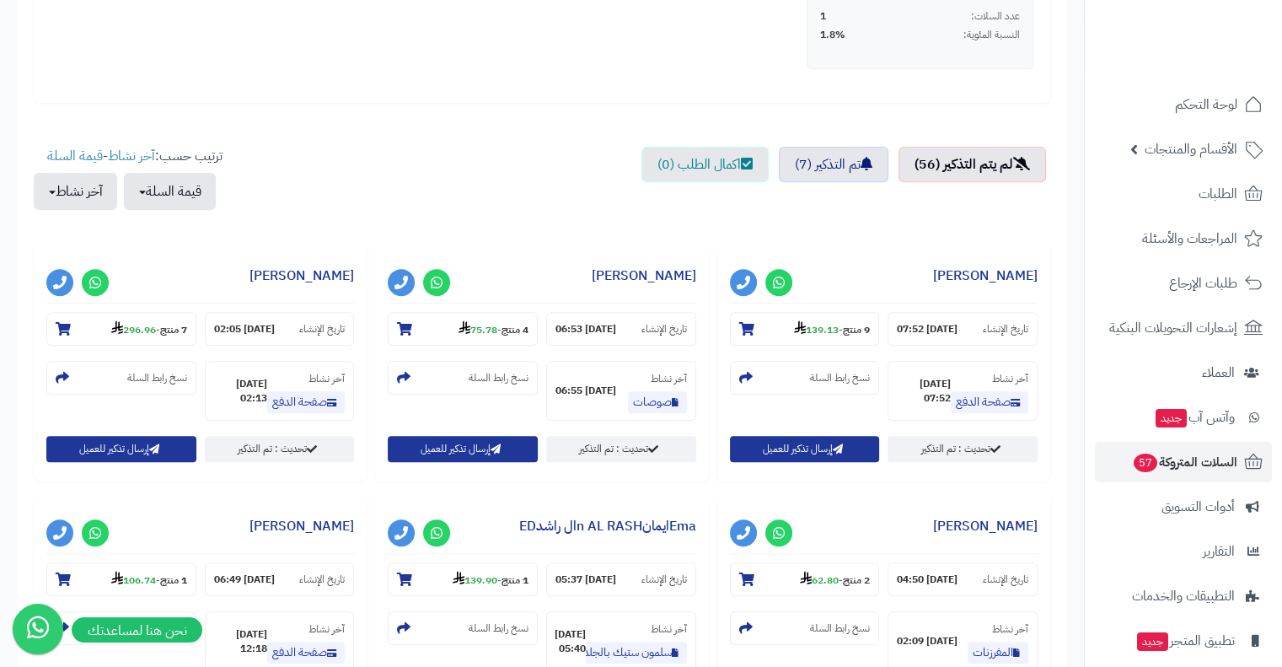
scroll to position [589, 0]
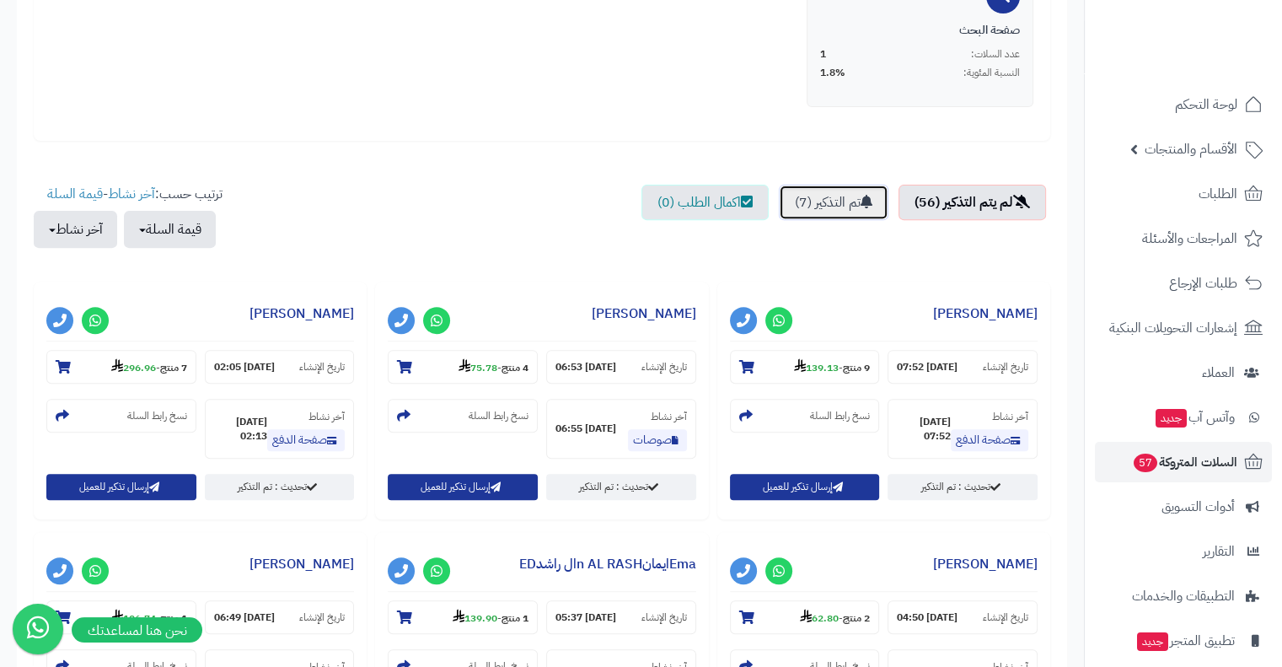
click at [849, 204] on link "تم التذكير (7)" at bounding box center [834, 202] width 110 height 35
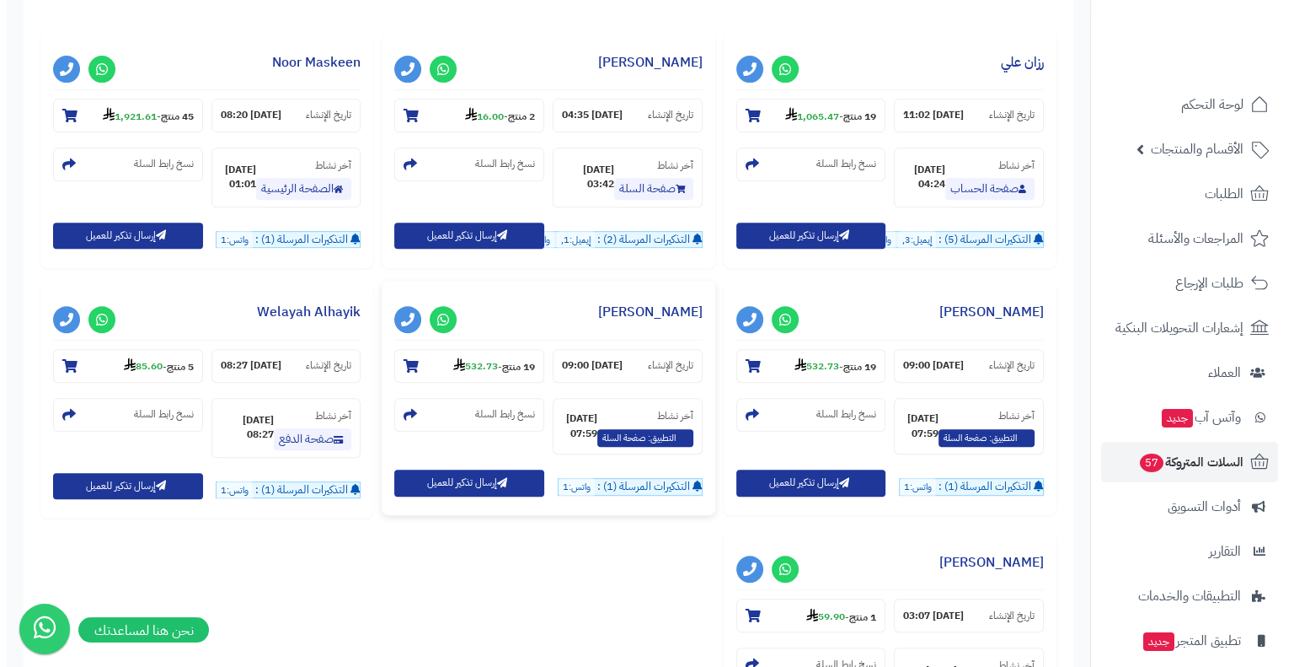
scroll to position [694, 0]
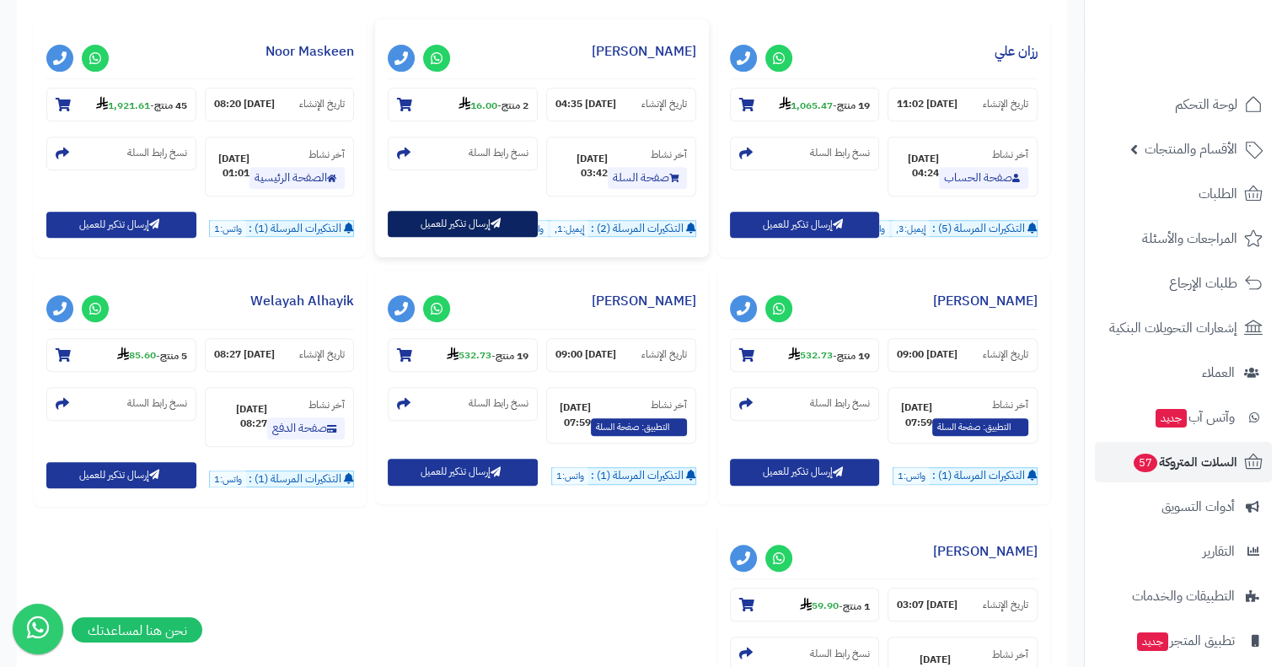
click at [497, 232] on button "إرسال تذكير للعميل" at bounding box center [463, 224] width 150 height 26
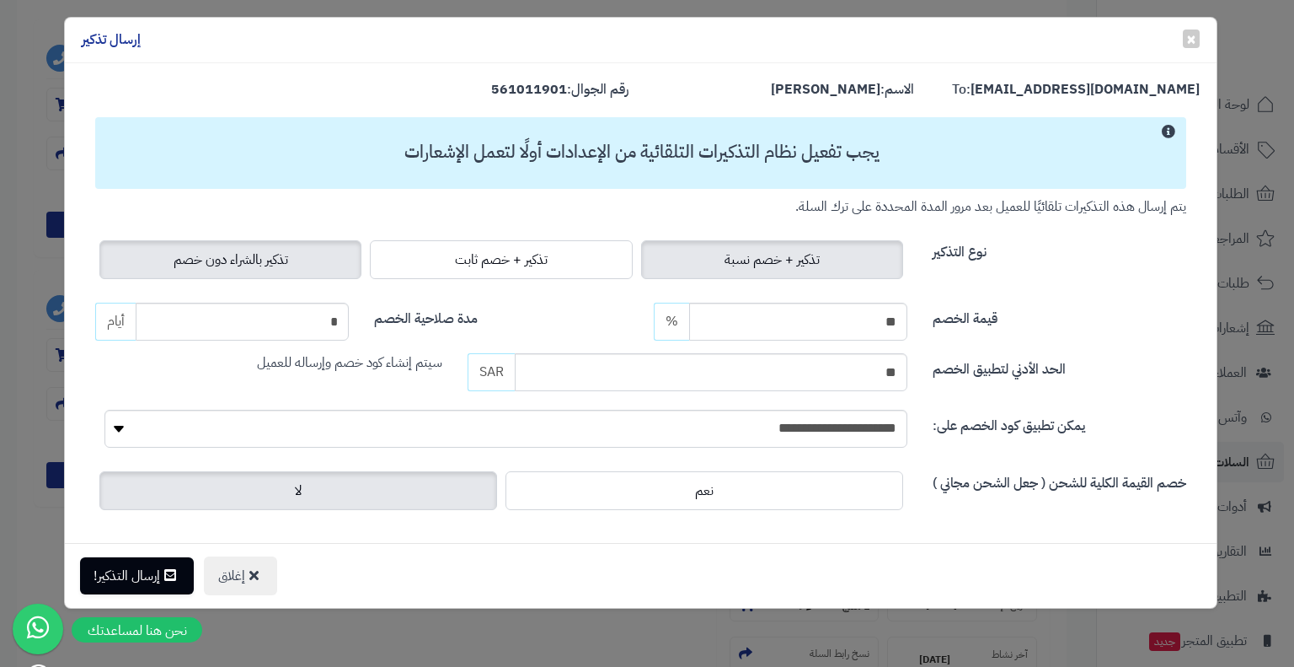
click at [260, 261] on span "تذكير بالشراء دون خصم" at bounding box center [231, 259] width 115 height 20
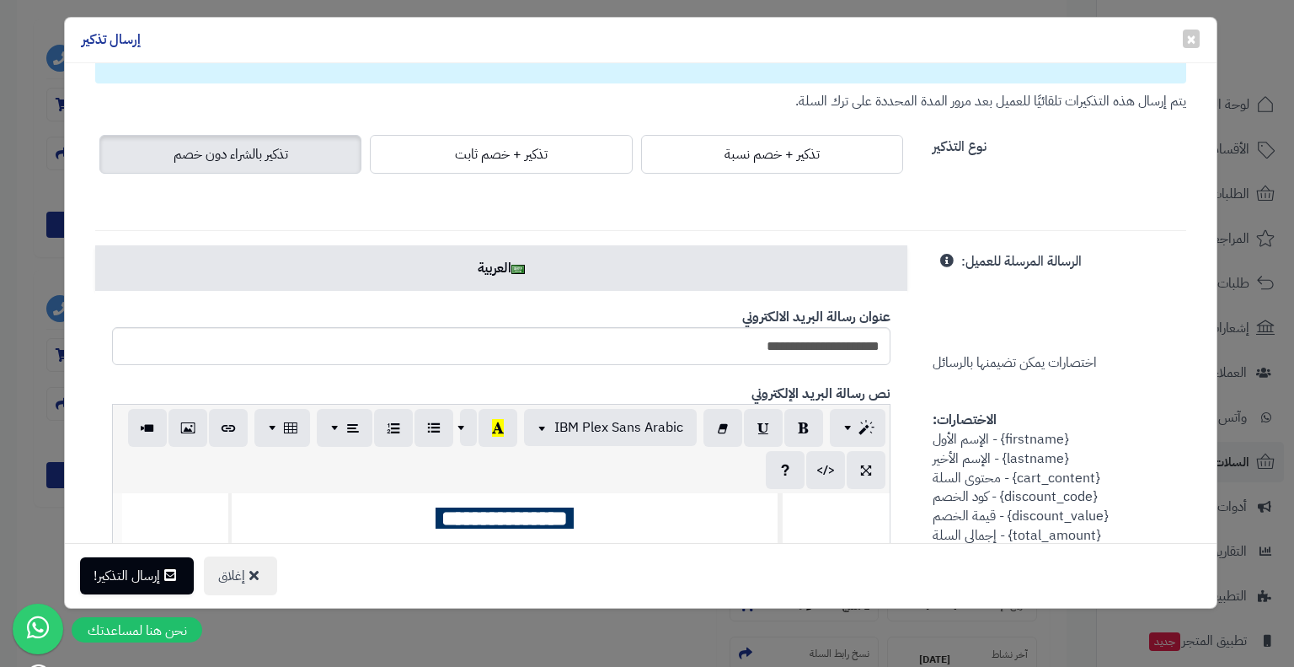
scroll to position [0, 0]
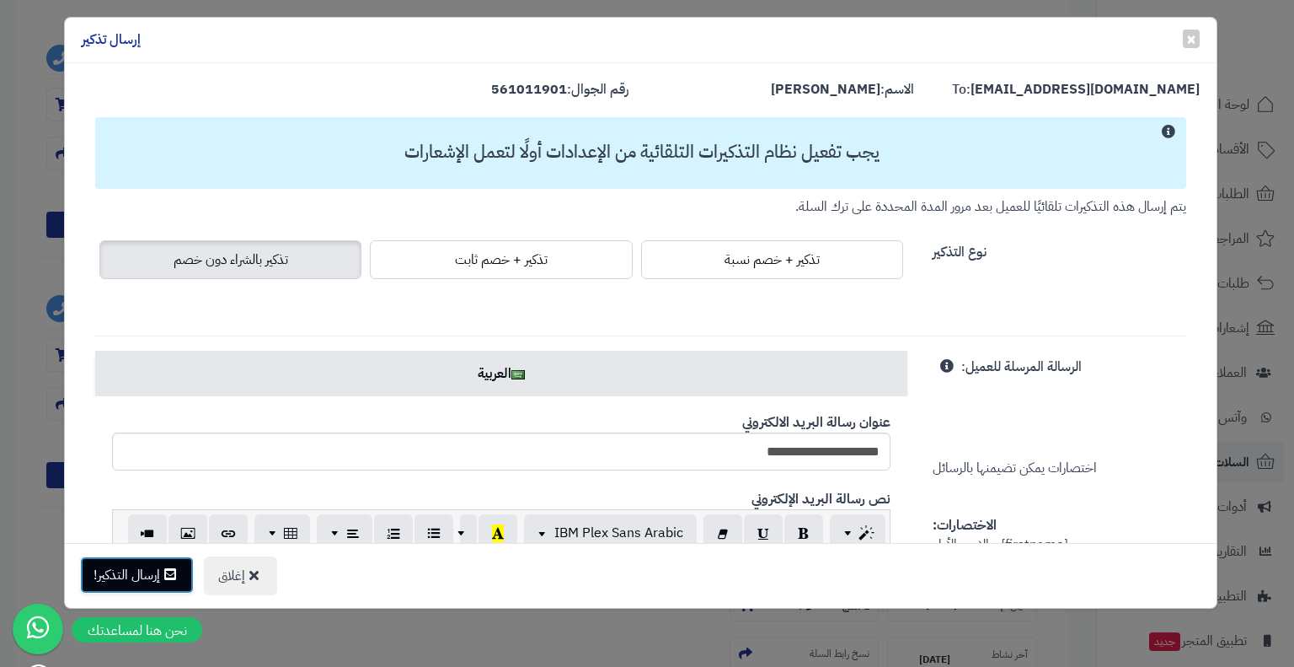
click at [137, 567] on button "إرسال التذكير!" at bounding box center [137, 574] width 114 height 37
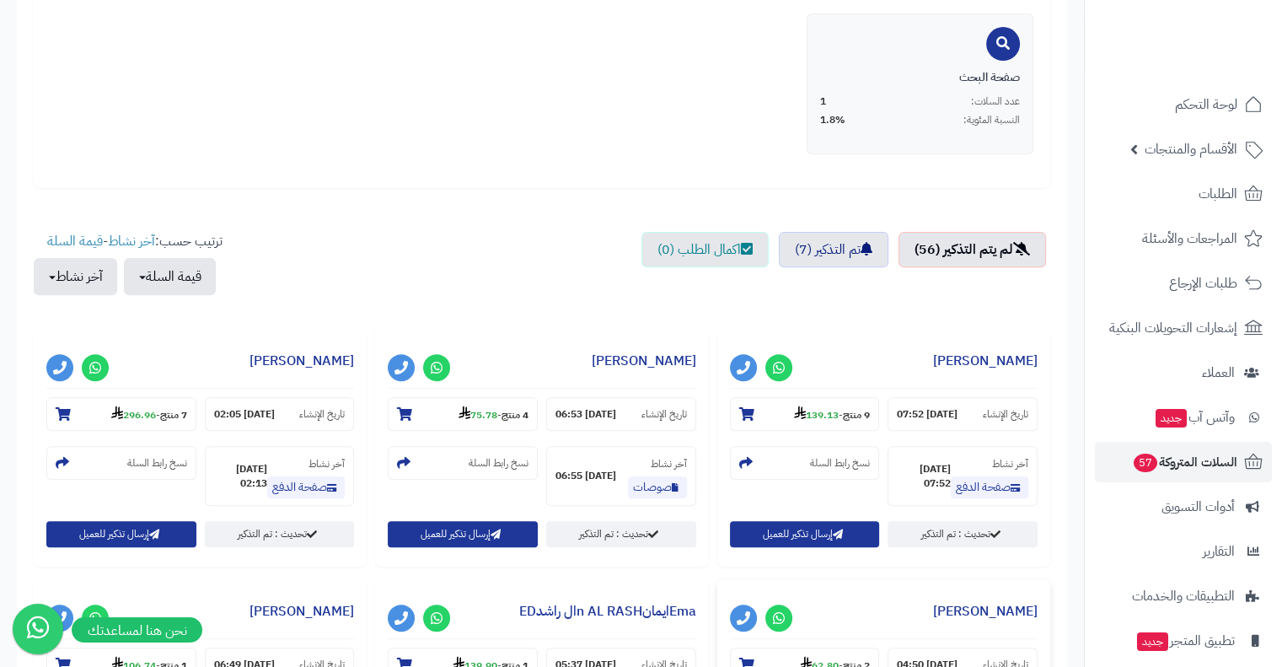
scroll to position [535, 0]
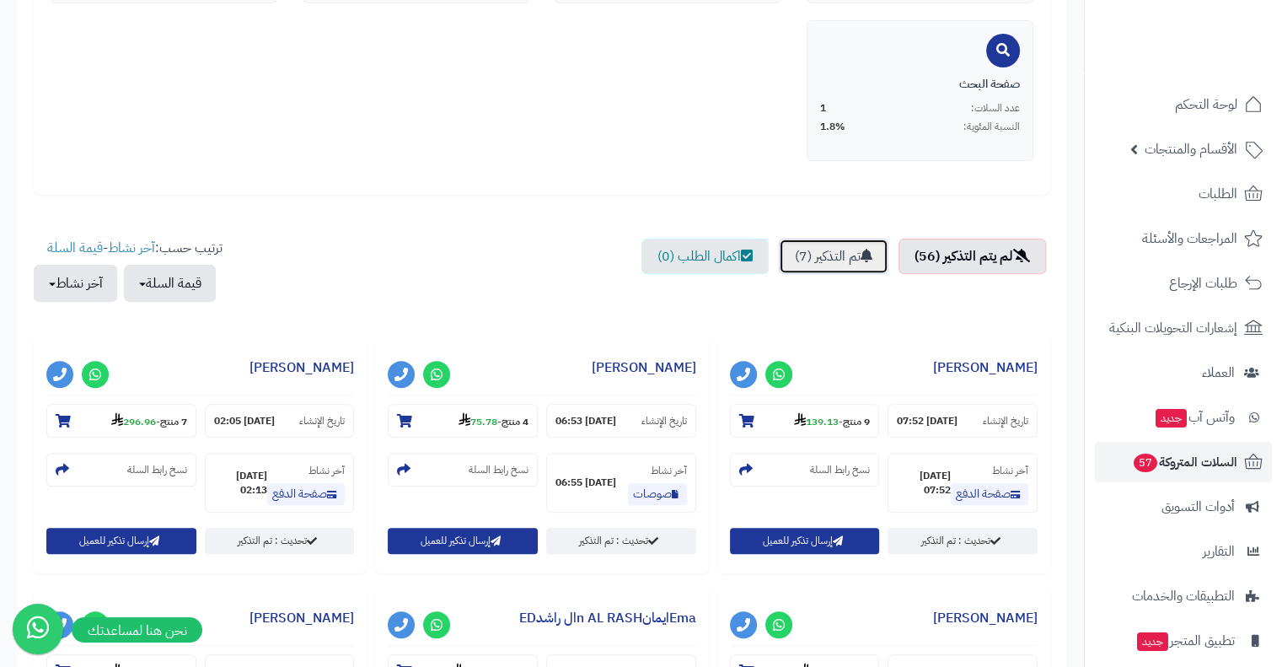
click at [848, 240] on link "تم التذكير (7)" at bounding box center [834, 255] width 110 height 35
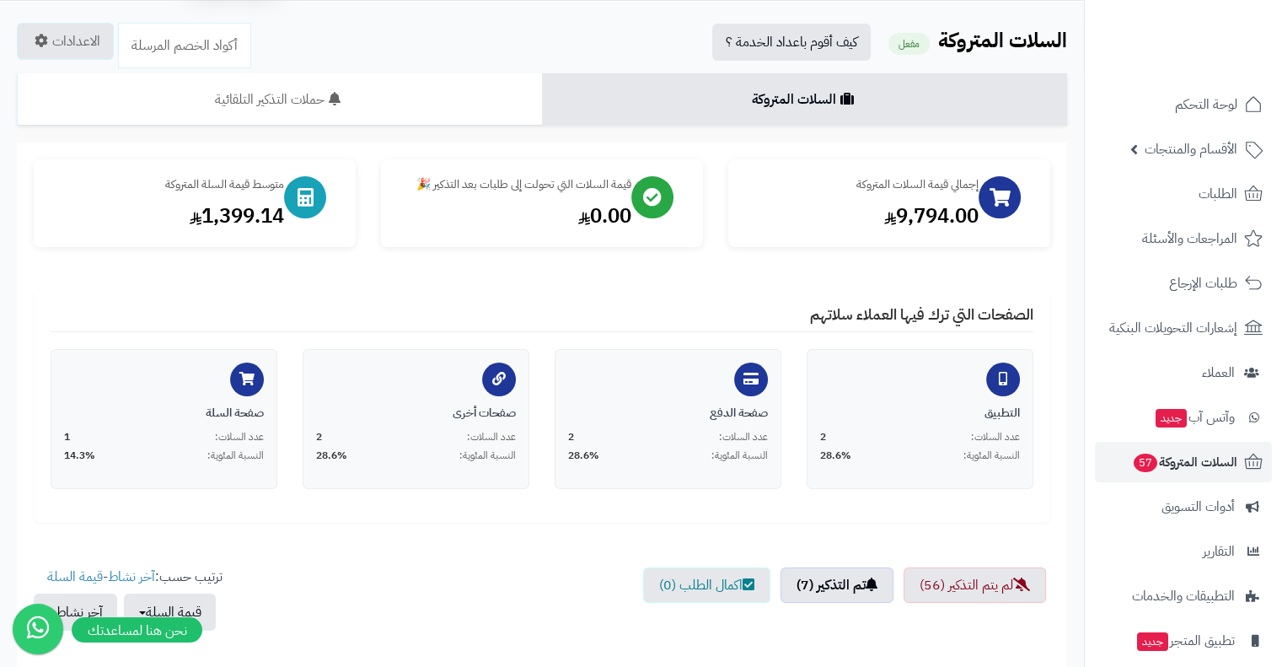
scroll to position [0, 0]
